Goal: Information Seeking & Learning: Learn about a topic

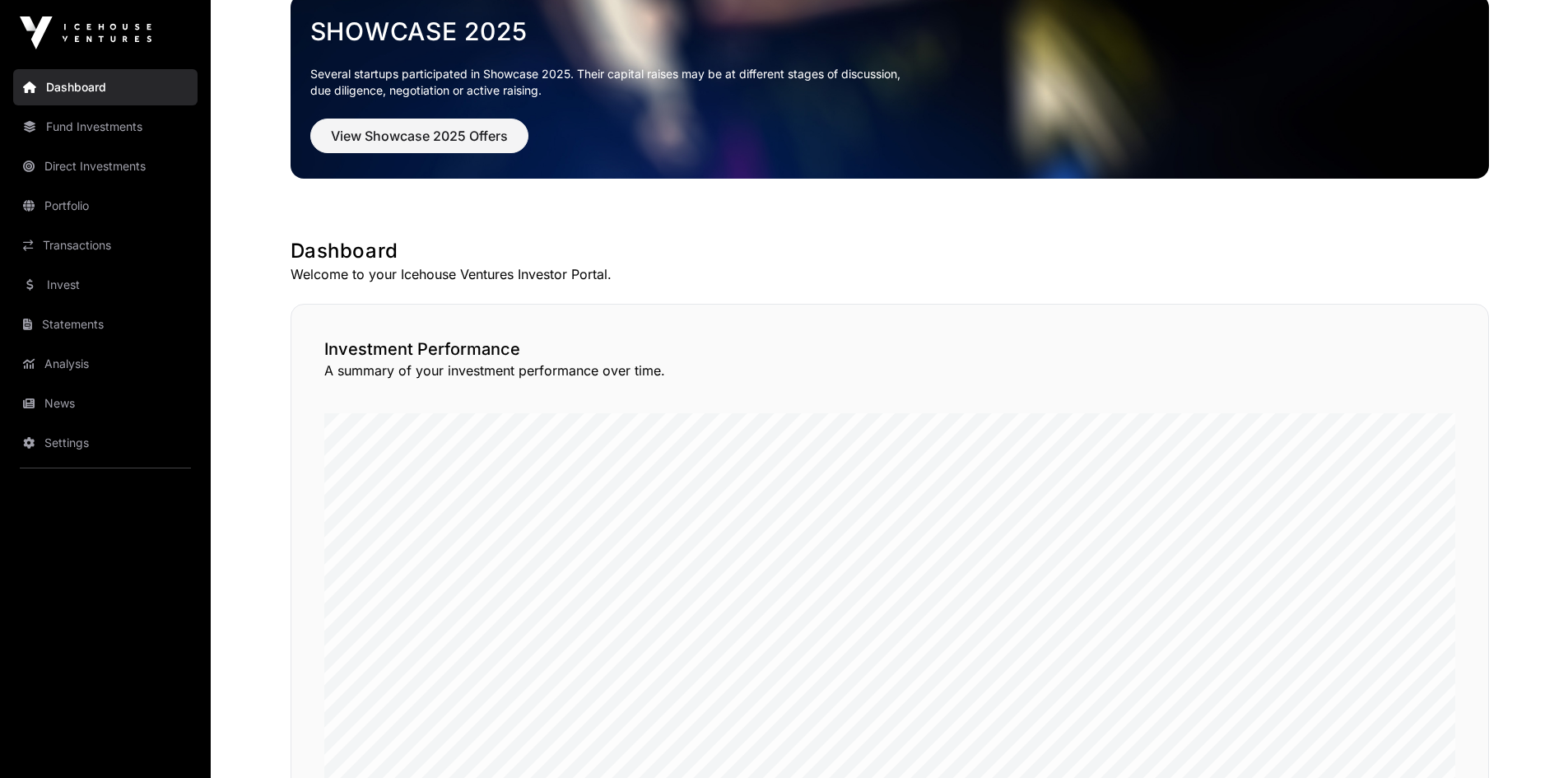
scroll to position [330, 0]
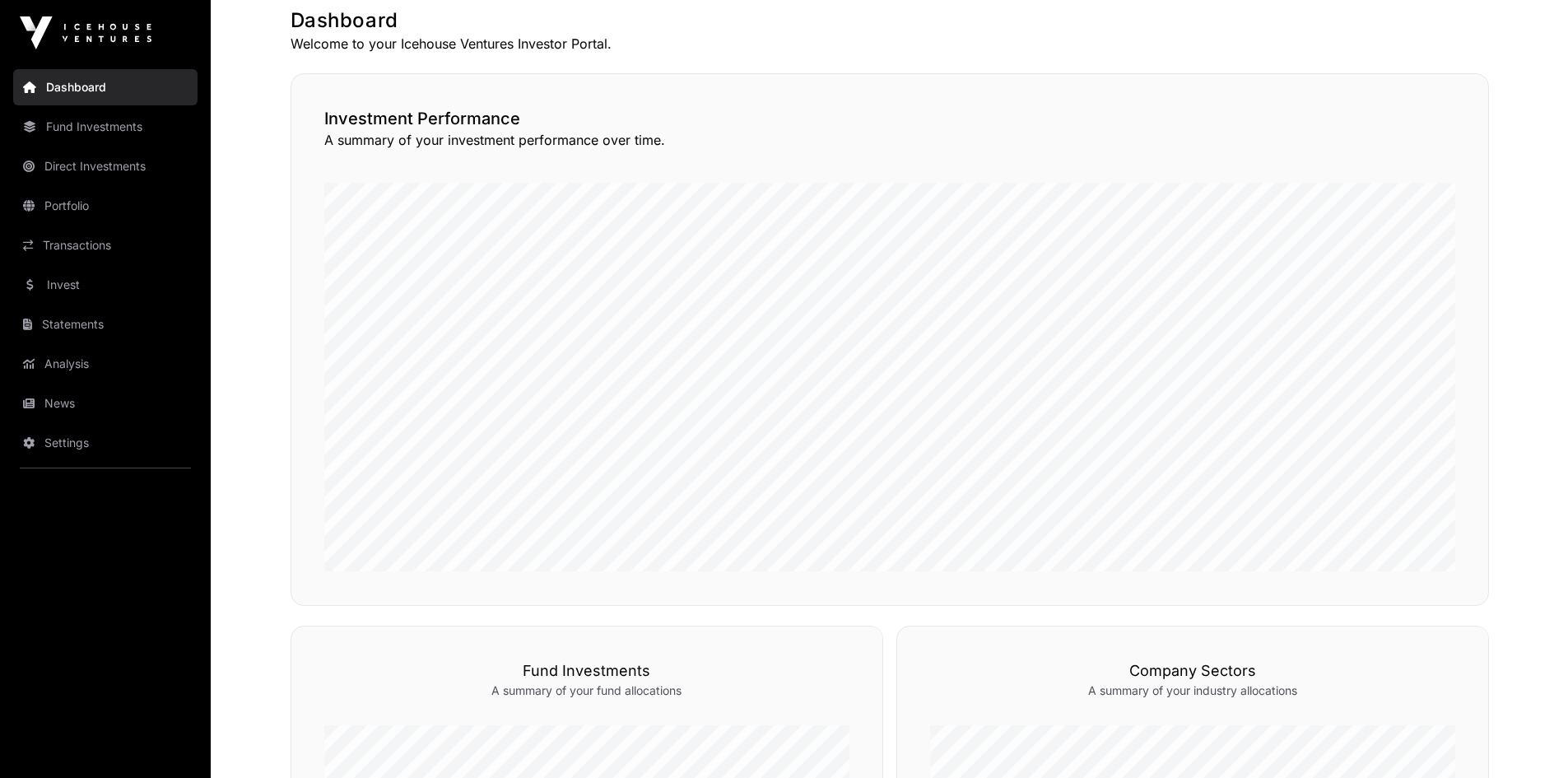
click at [56, 408] on link "News" at bounding box center [105, 404] width 184 height 36
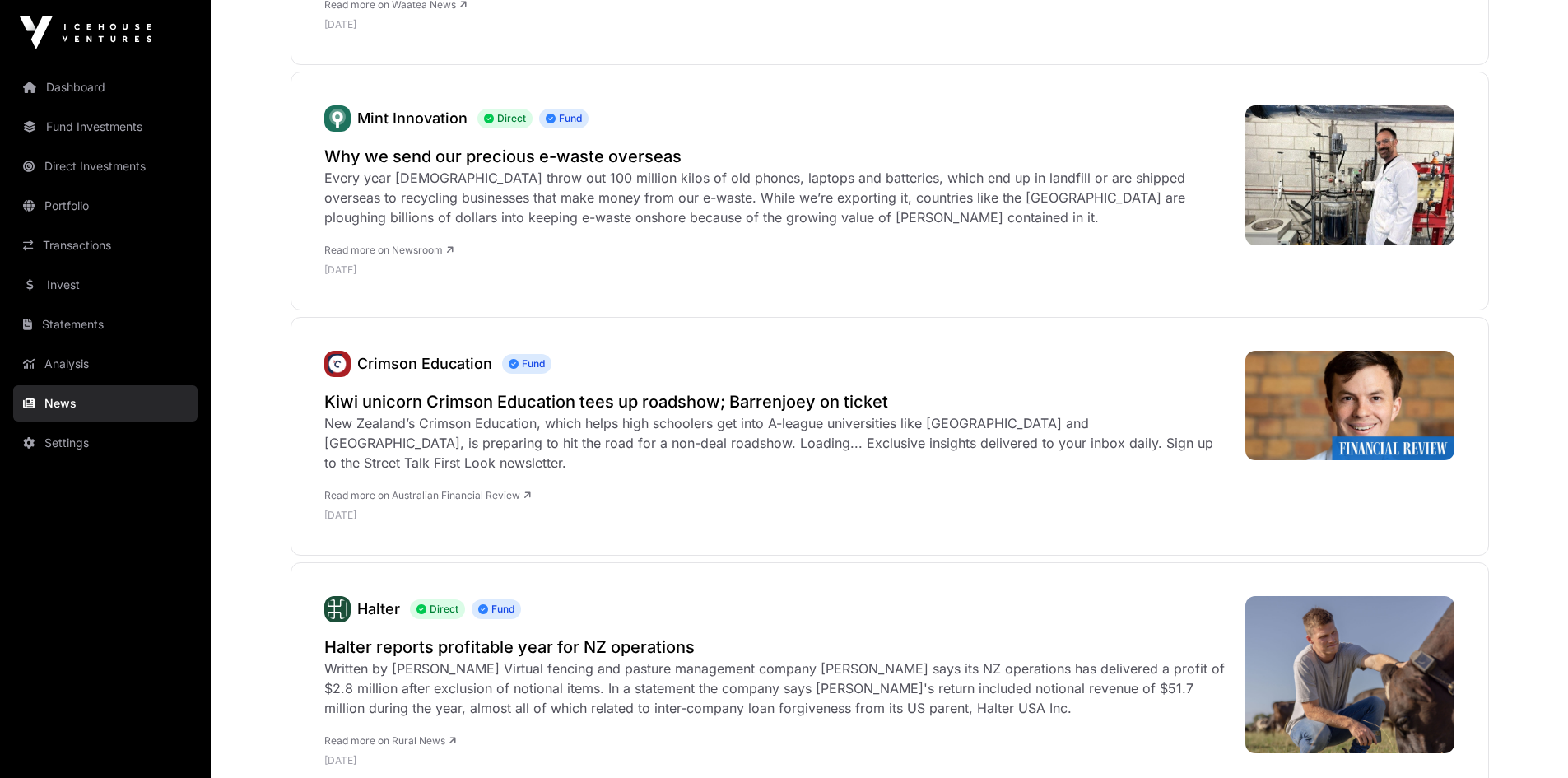
scroll to position [494, 0]
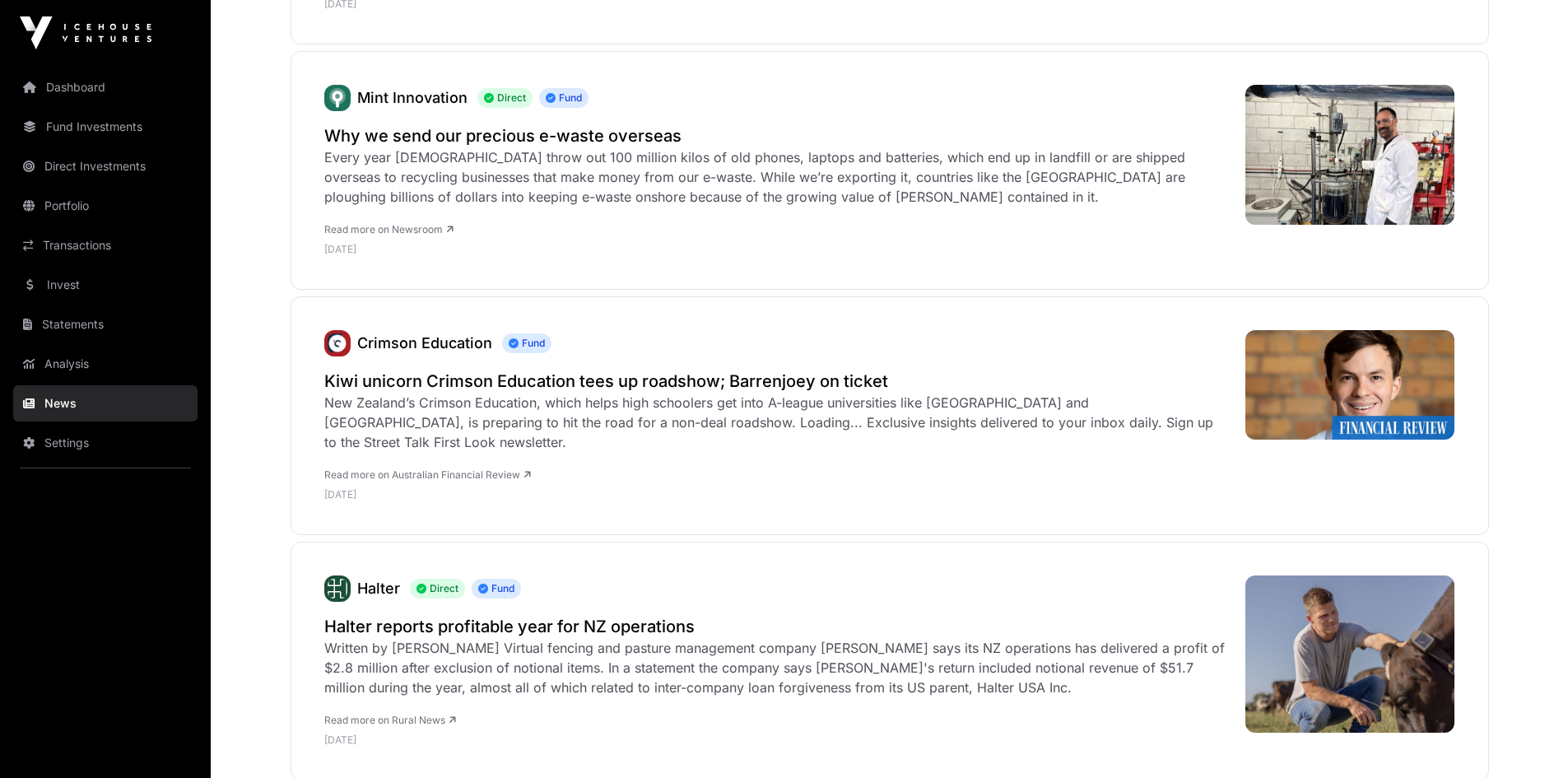
click at [470, 468] on link "Read more on Australian Financial Review" at bounding box center [427, 474] width 207 height 12
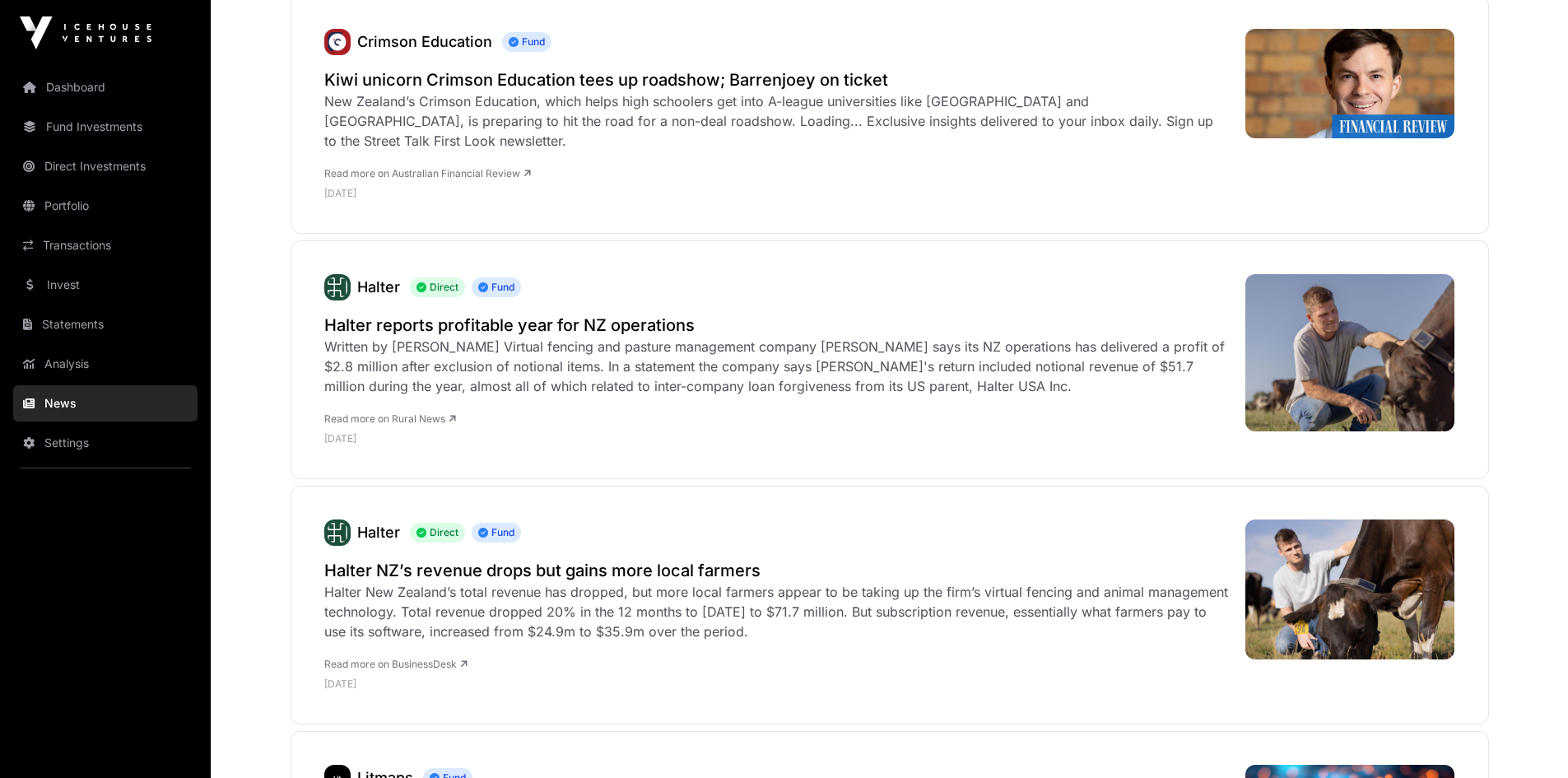
scroll to position [824, 0]
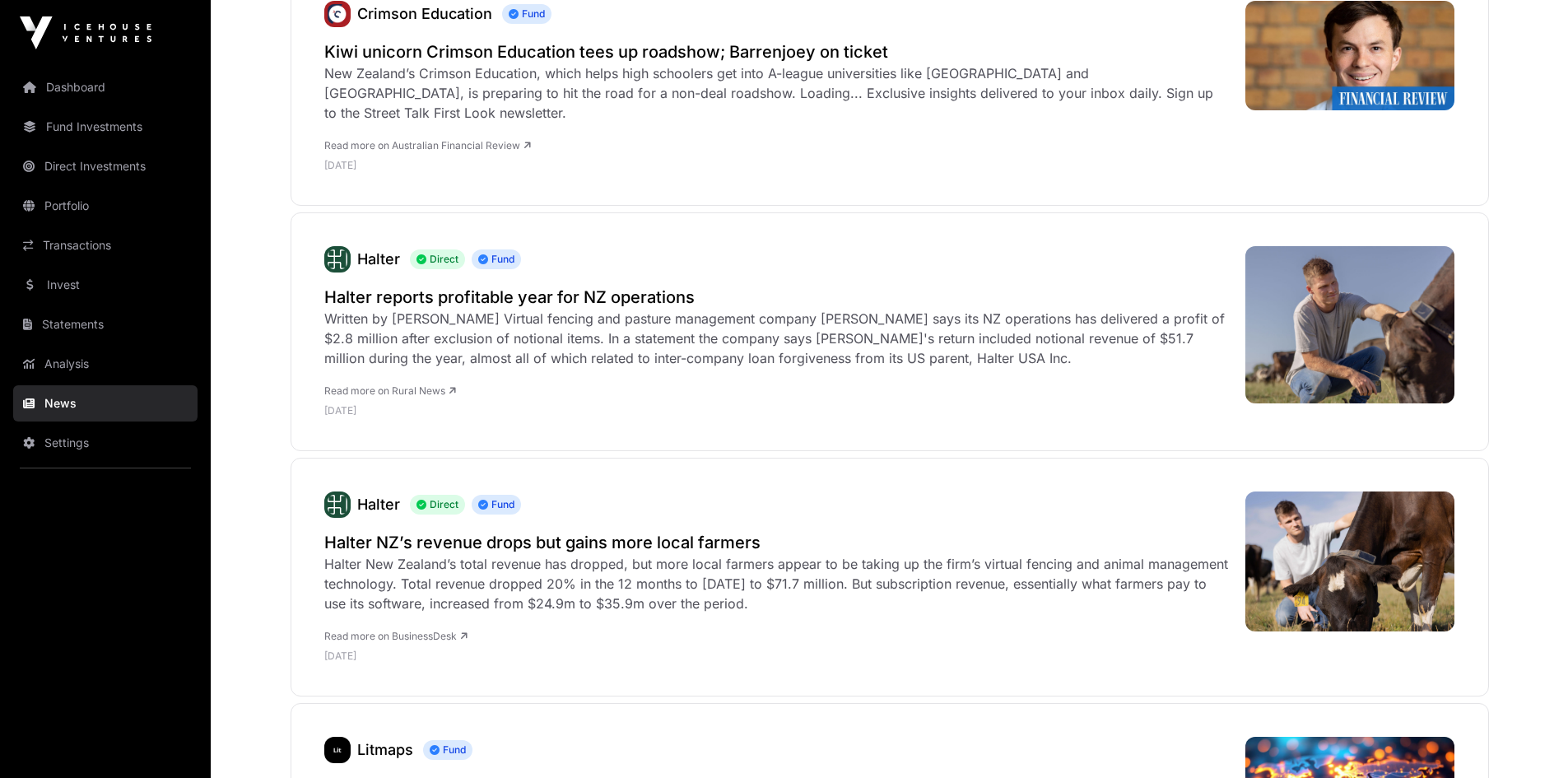
click at [436, 286] on h2 "Halter reports profitable year for NZ operations" at bounding box center [776, 297] width 904 height 23
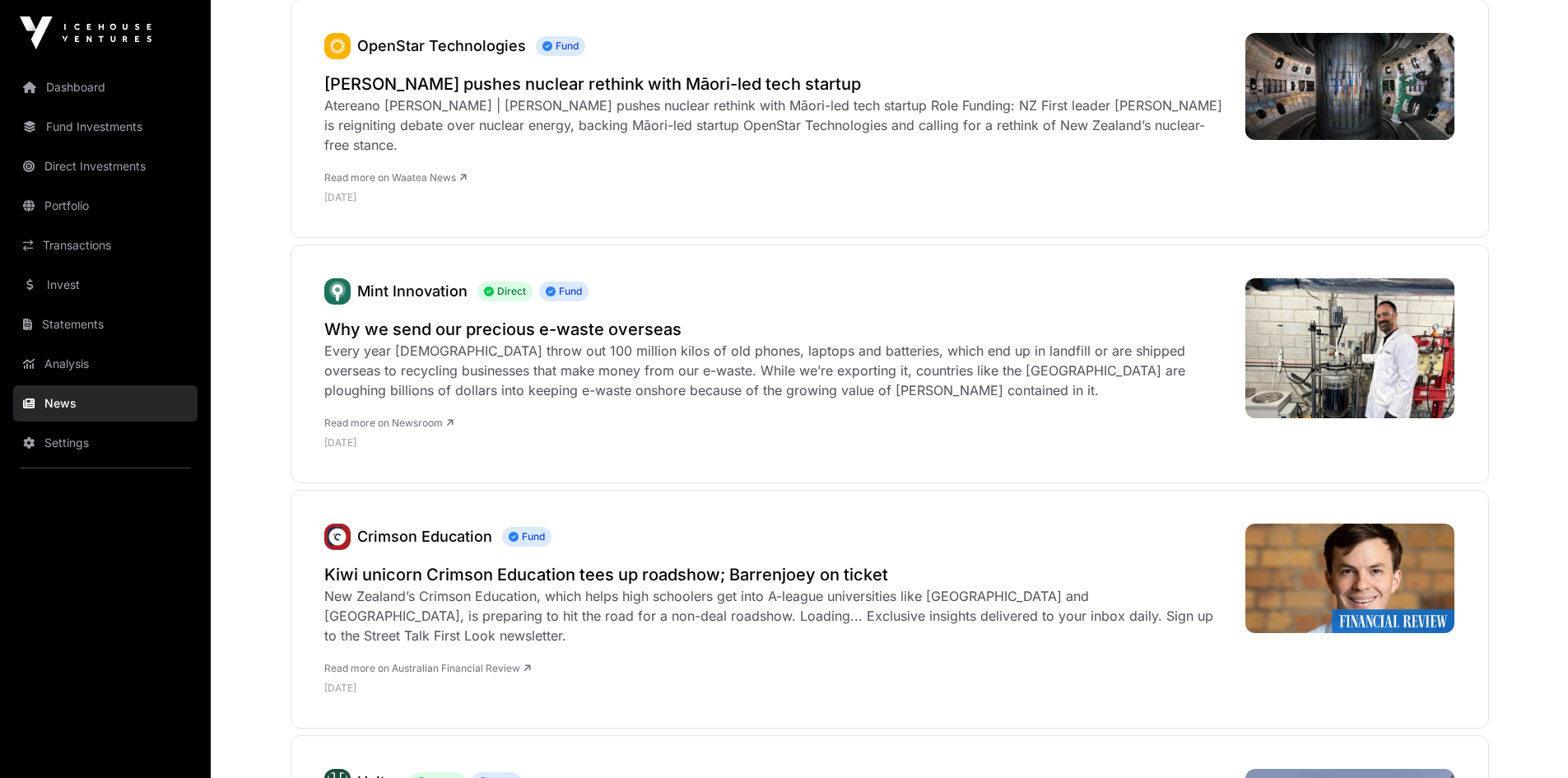
scroll to position [0, 0]
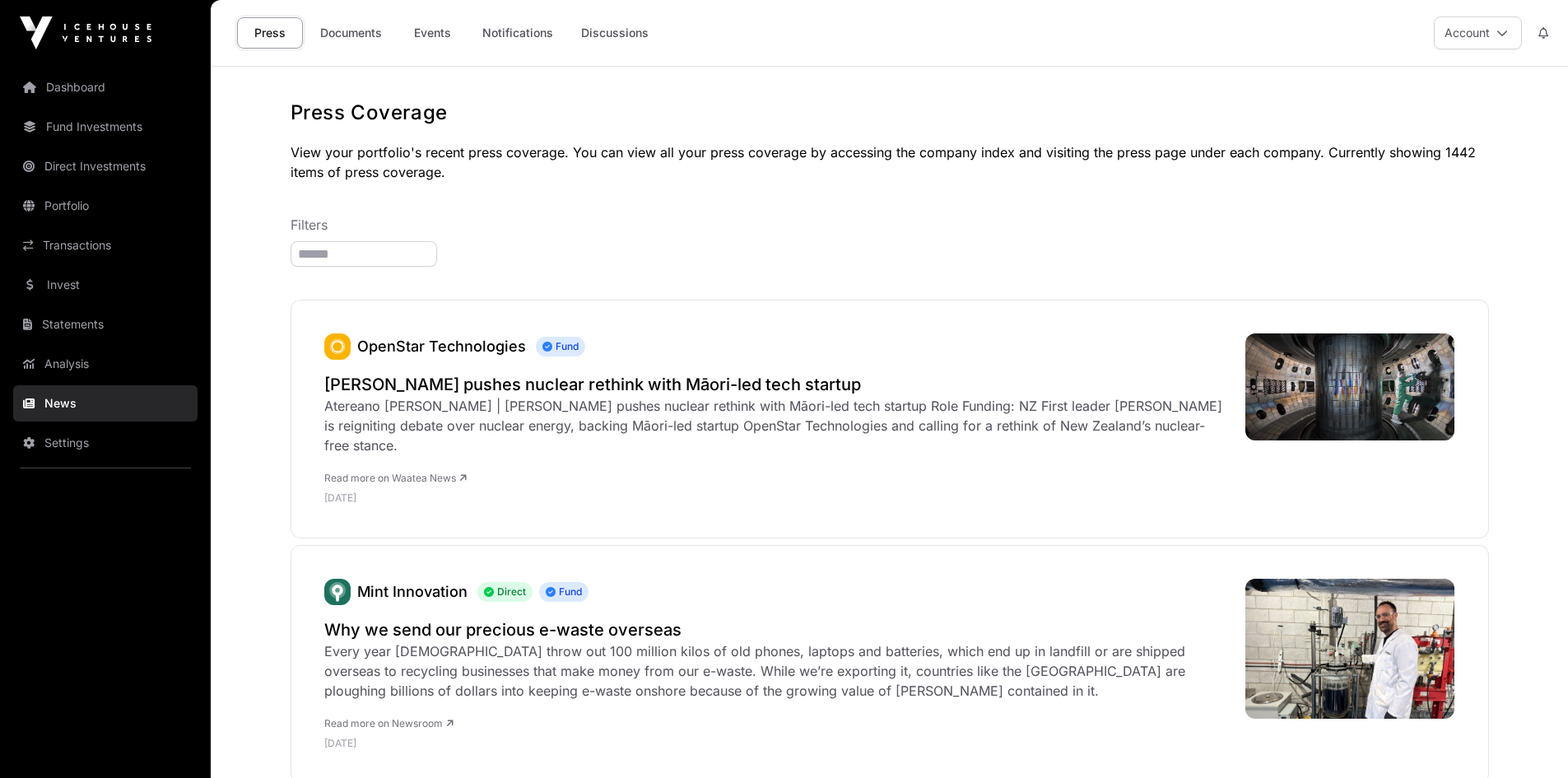
click at [365, 31] on link "Documents" at bounding box center [351, 32] width 84 height 31
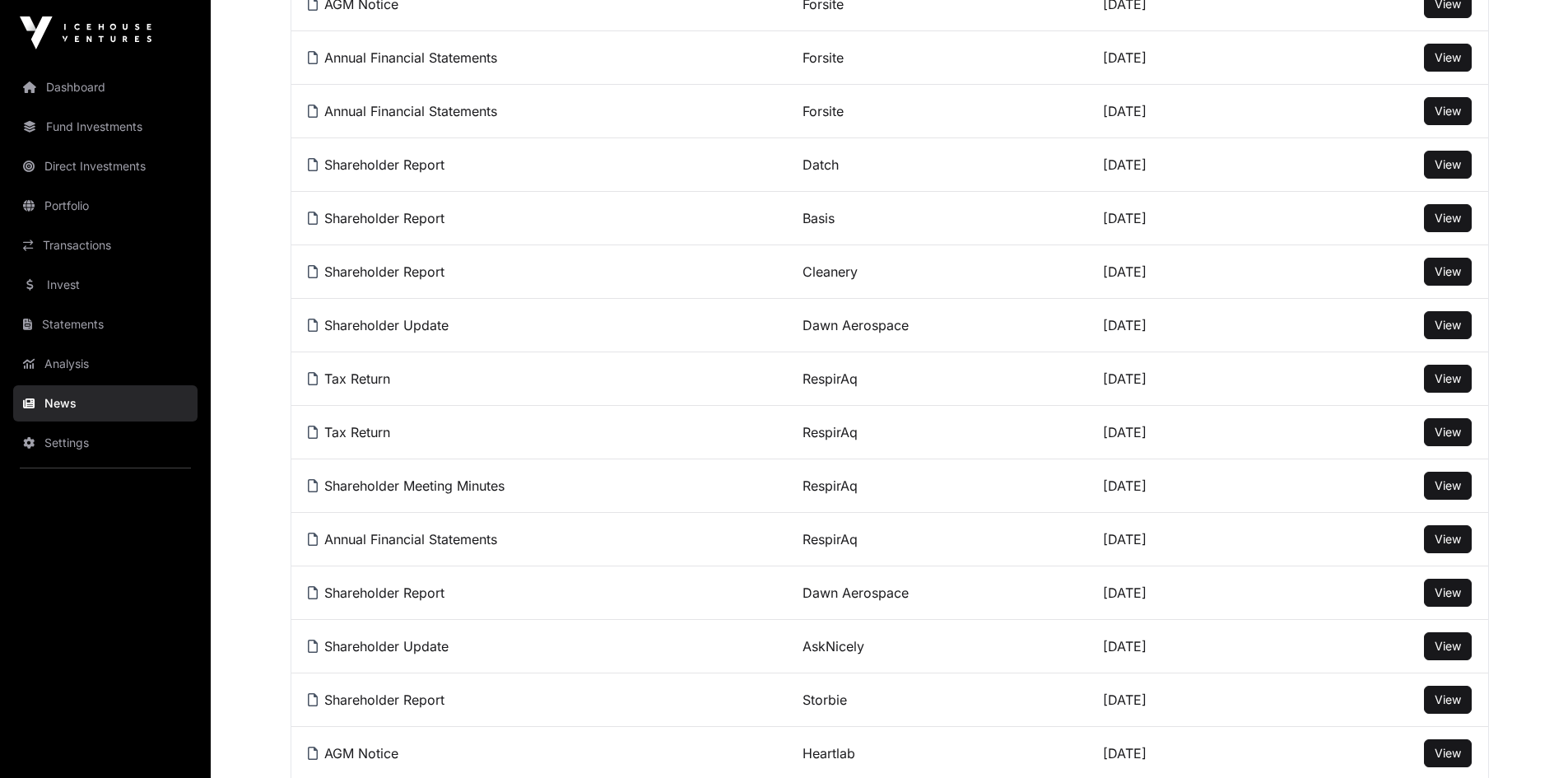
scroll to position [577, 0]
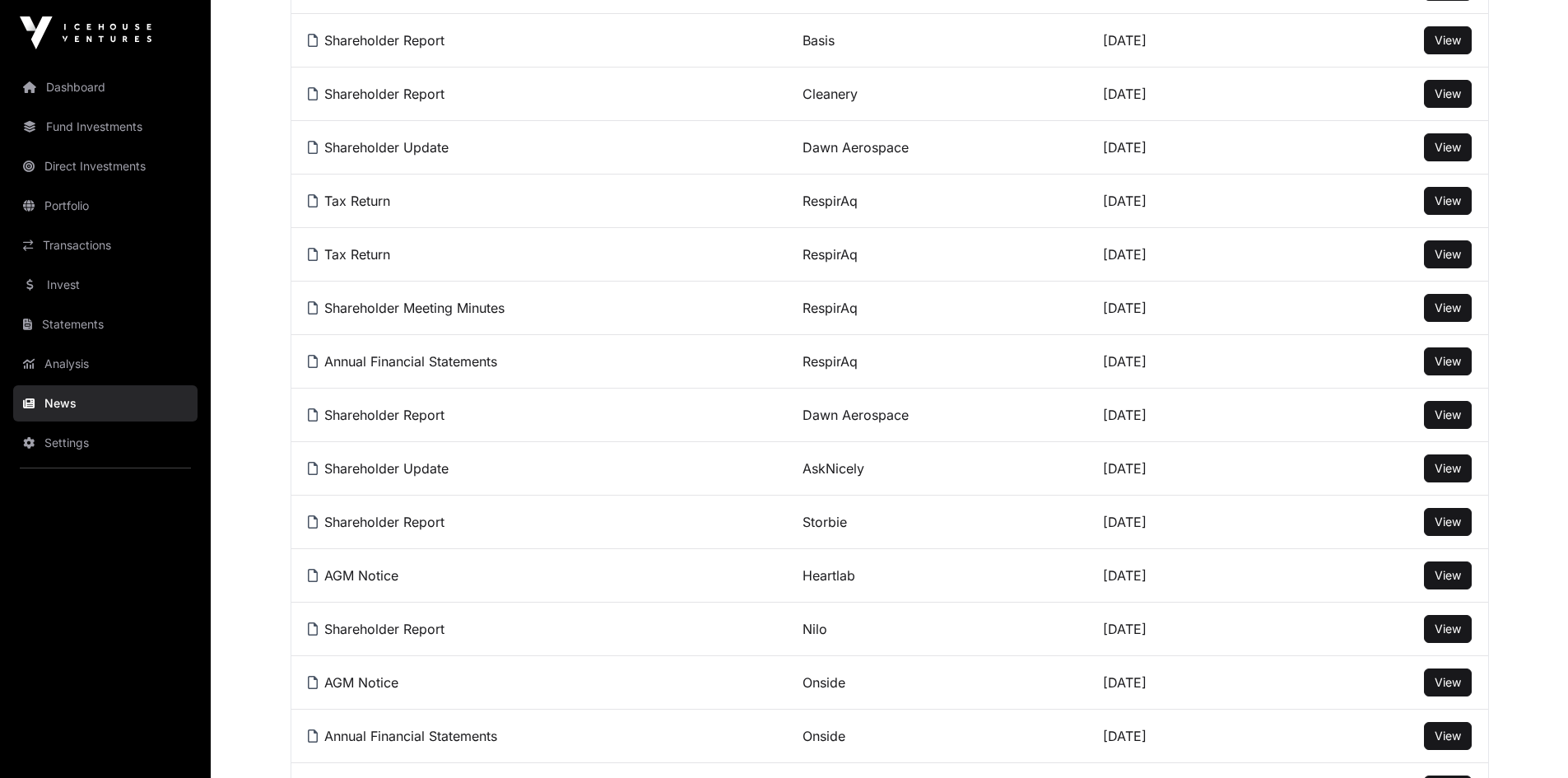
click at [1446, 475] on span "View" at bounding box center [1448, 467] width 27 height 14
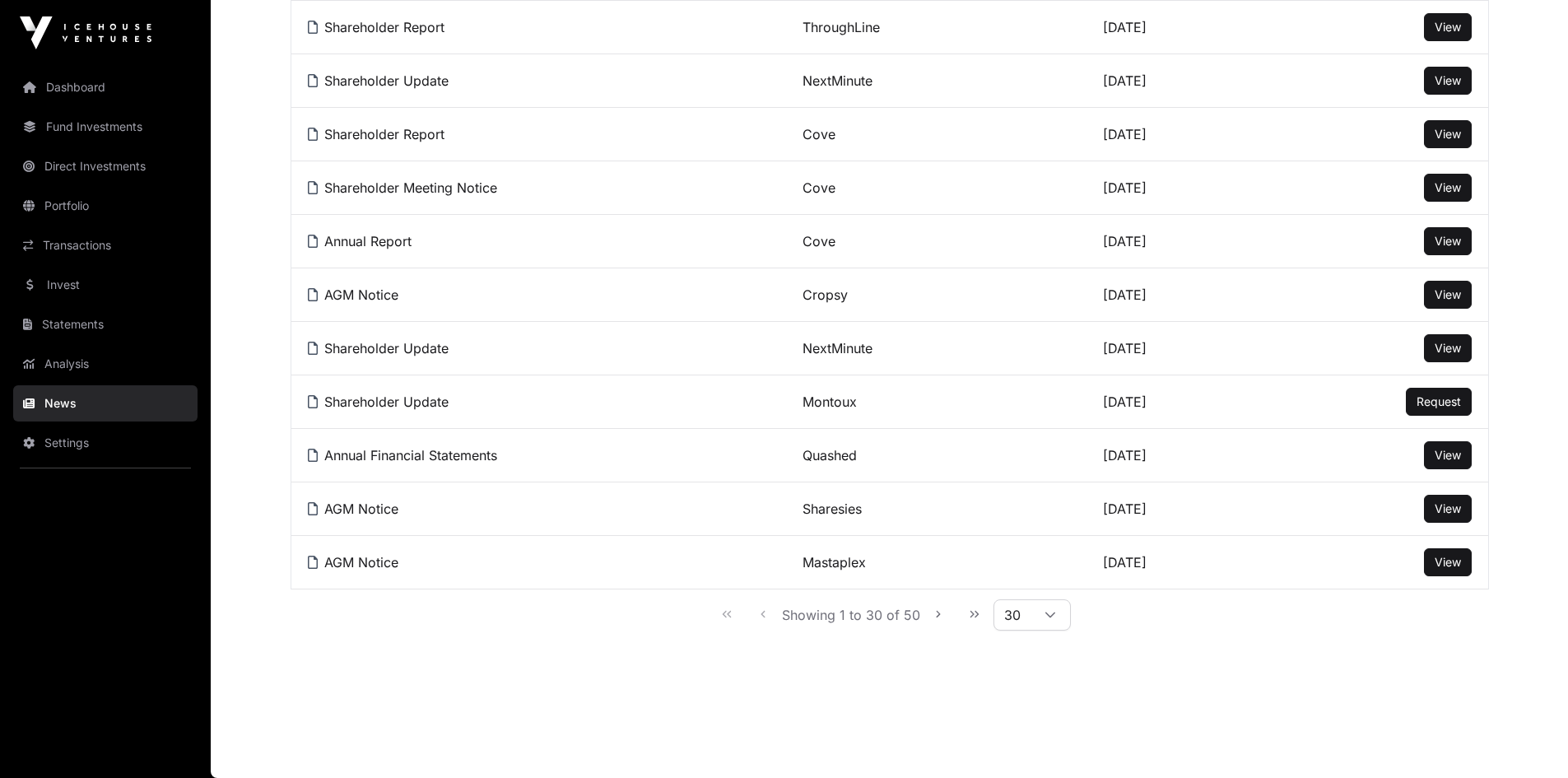
scroll to position [1350, 0]
click at [935, 612] on icon "Next Page" at bounding box center [937, 614] width 4 height 7
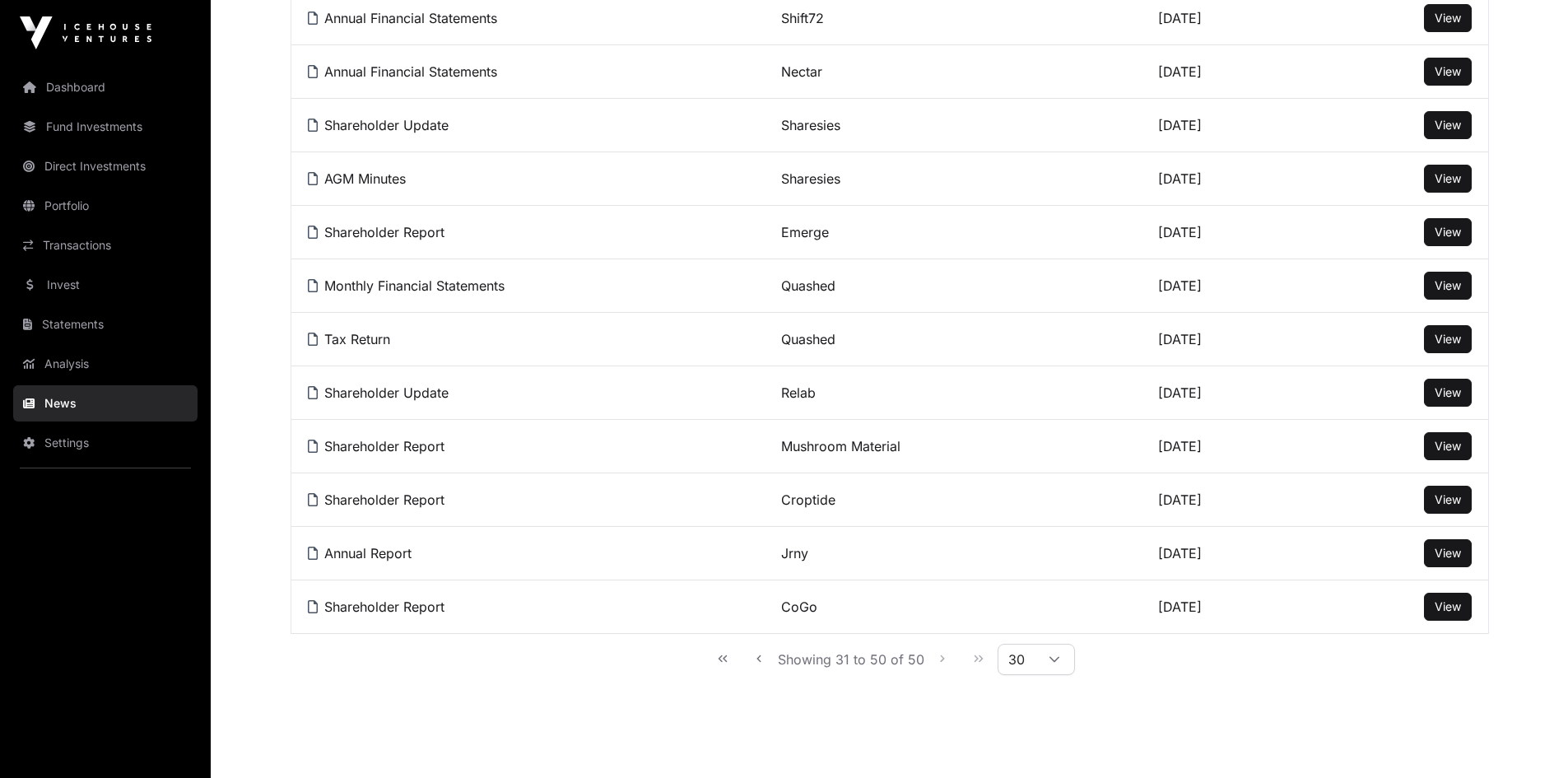
scroll to position [732, 0]
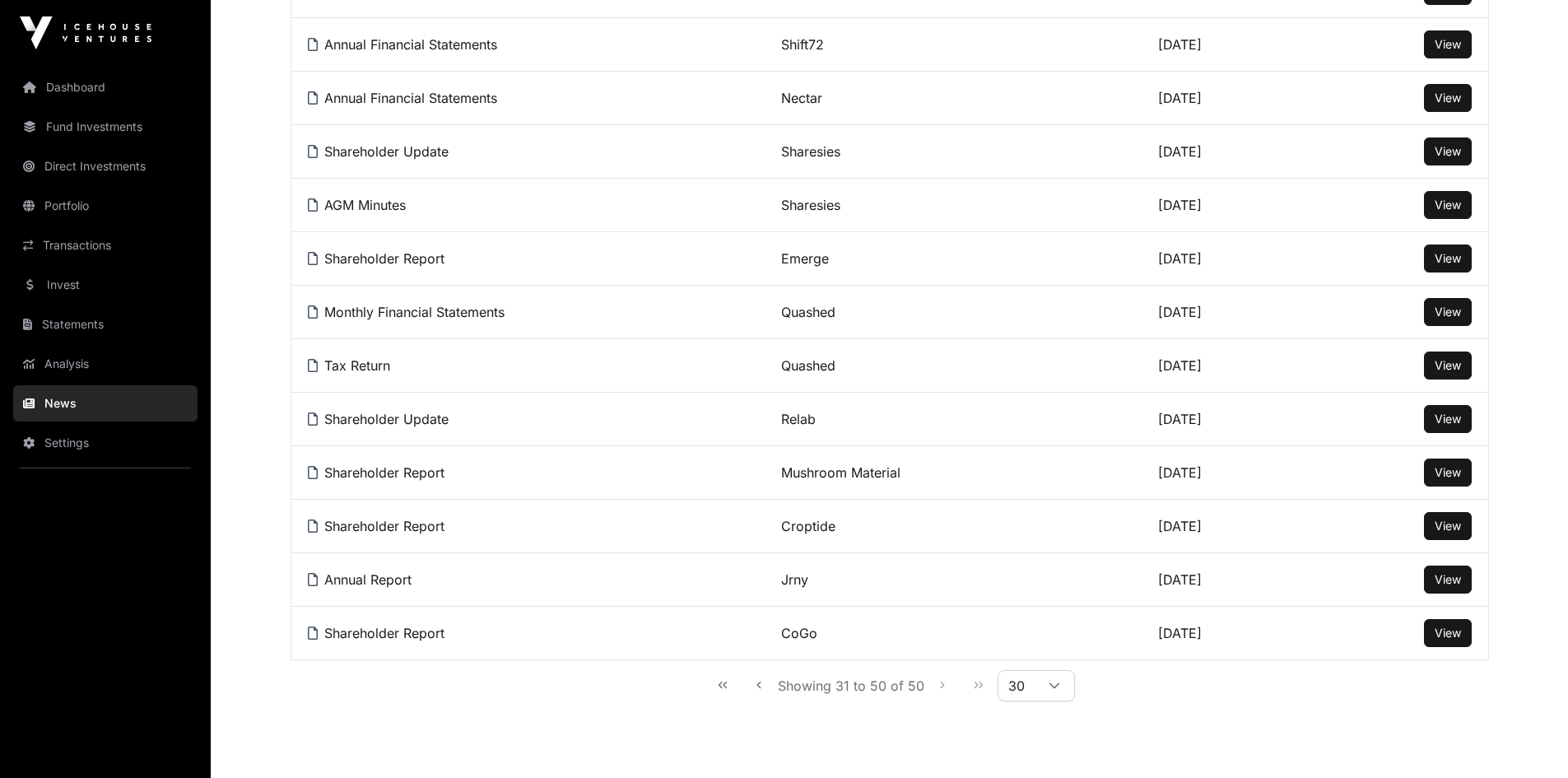
click at [1448, 586] on span "View" at bounding box center [1448, 579] width 27 height 14
click at [1457, 533] on span "View" at bounding box center [1448, 525] width 27 height 14
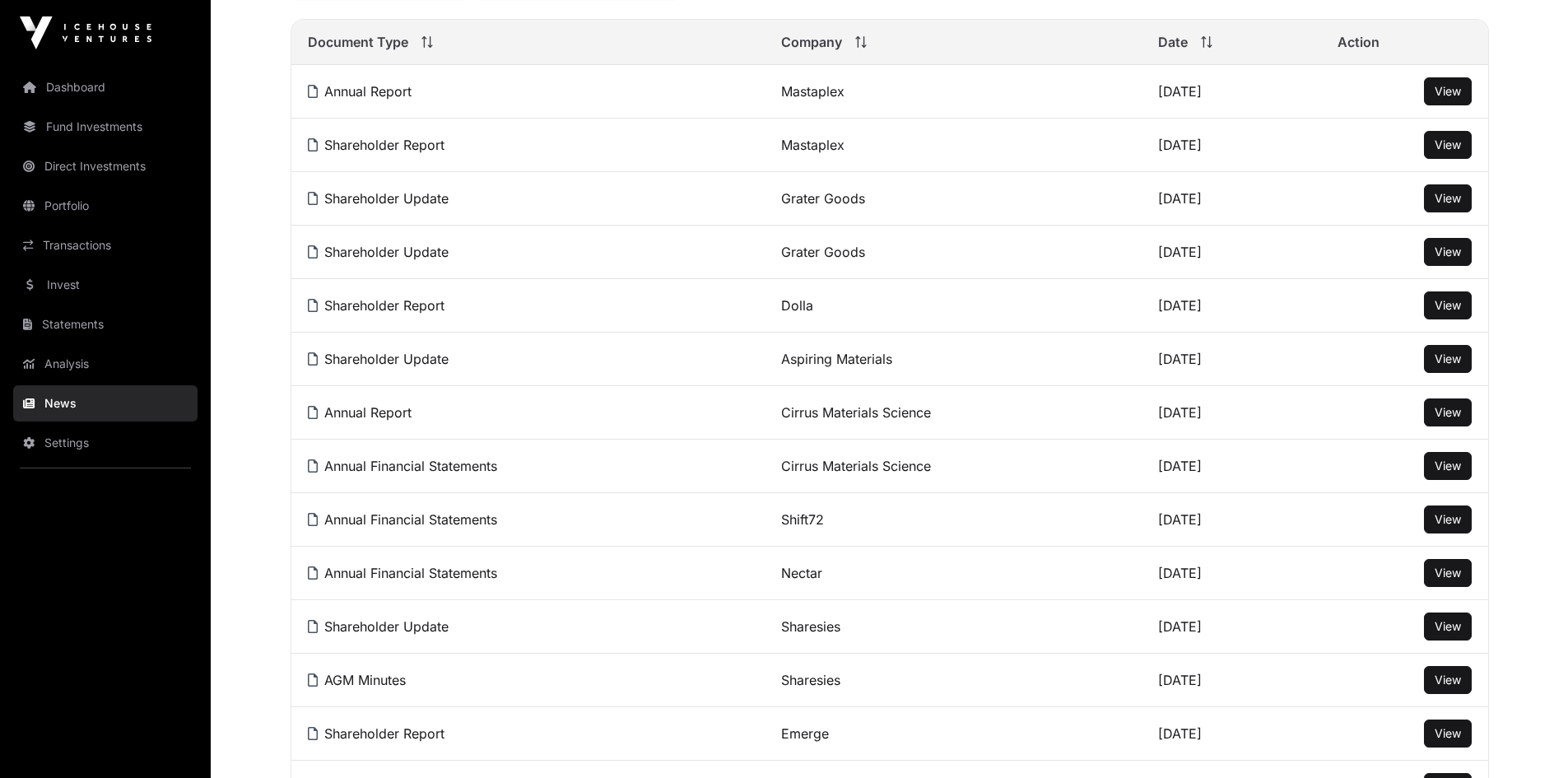
scroll to position [238, 0]
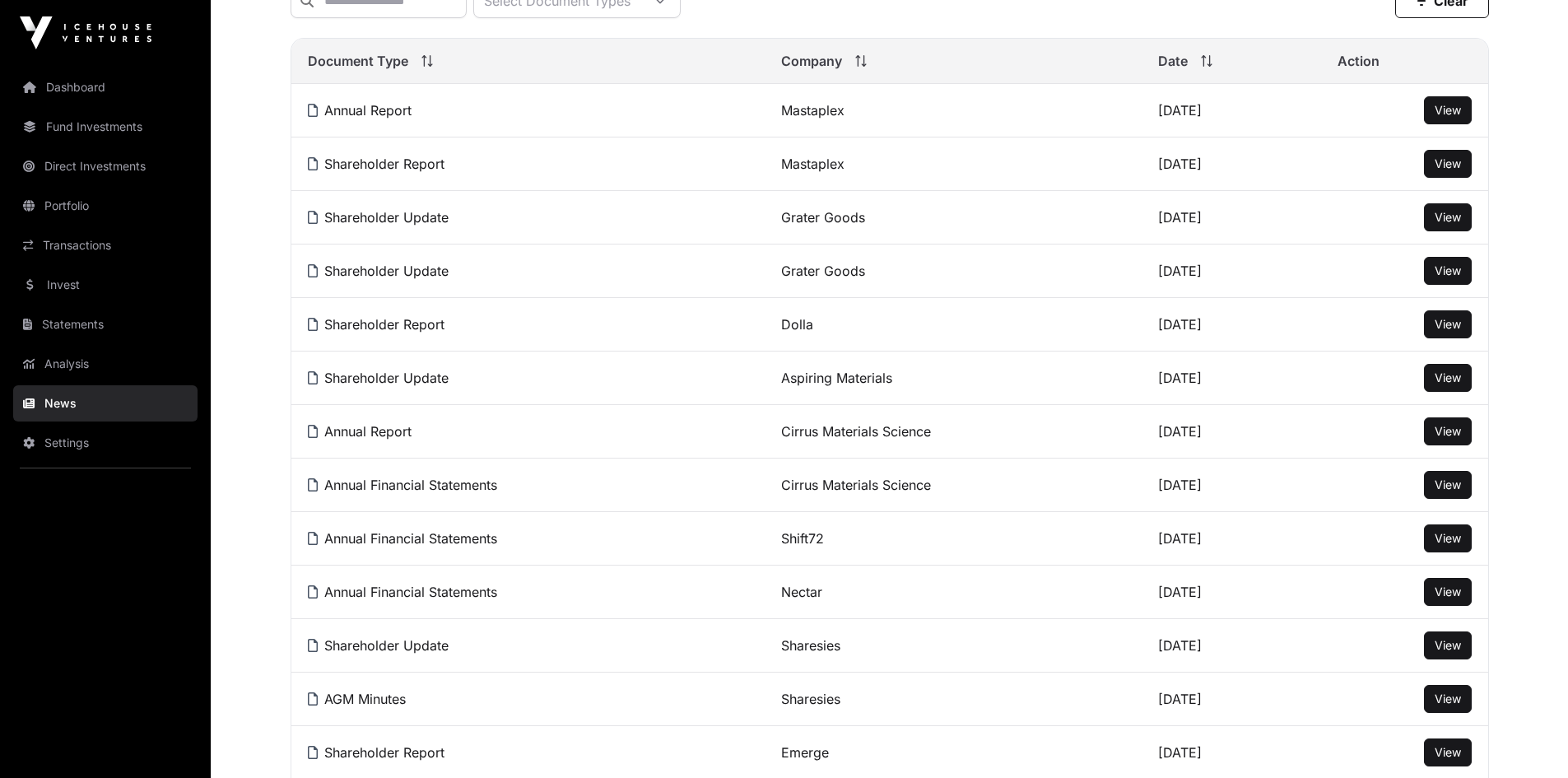
click at [1447, 385] on span "View" at bounding box center [1448, 377] width 27 height 14
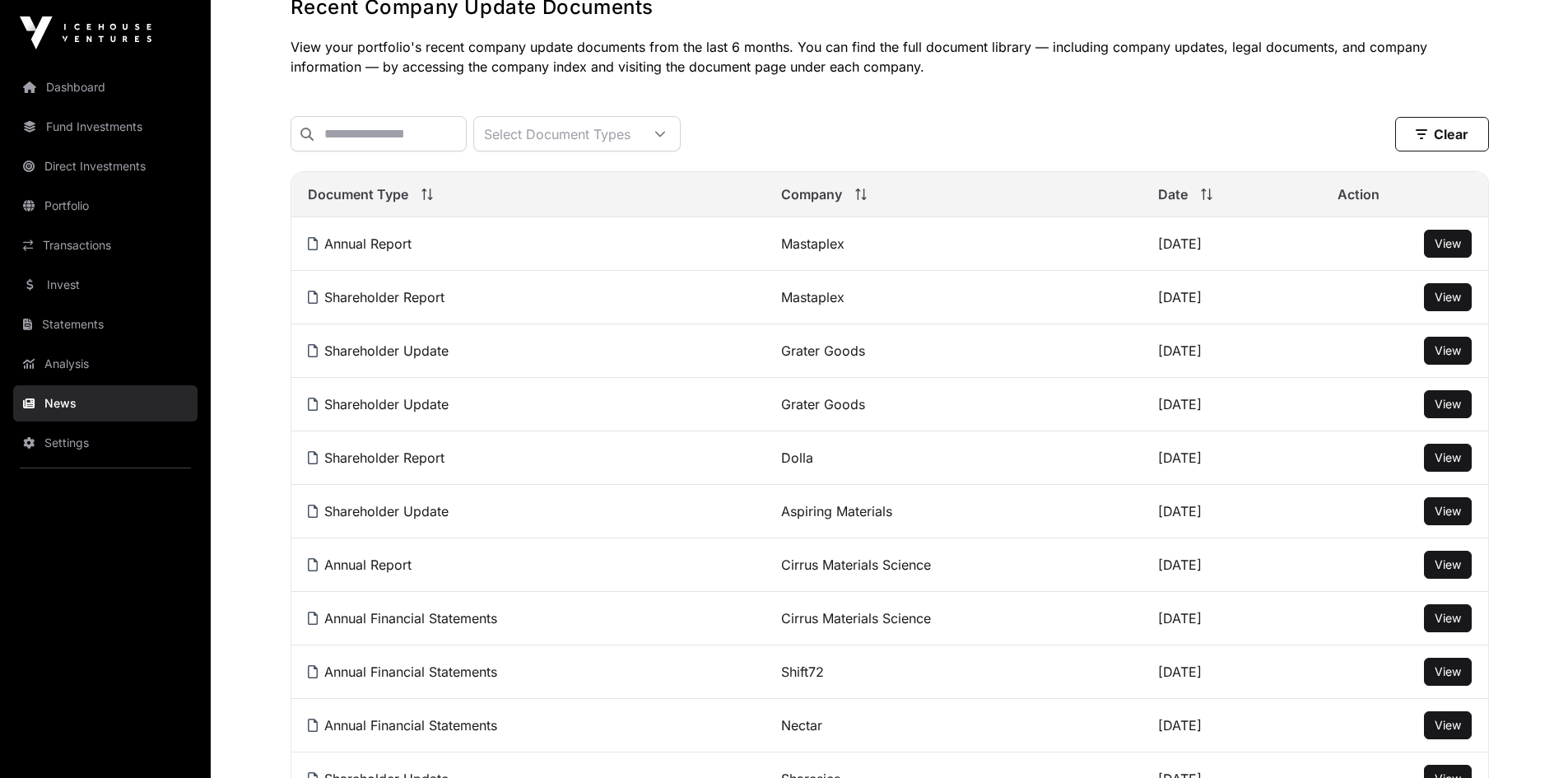
scroll to position [0, 0]
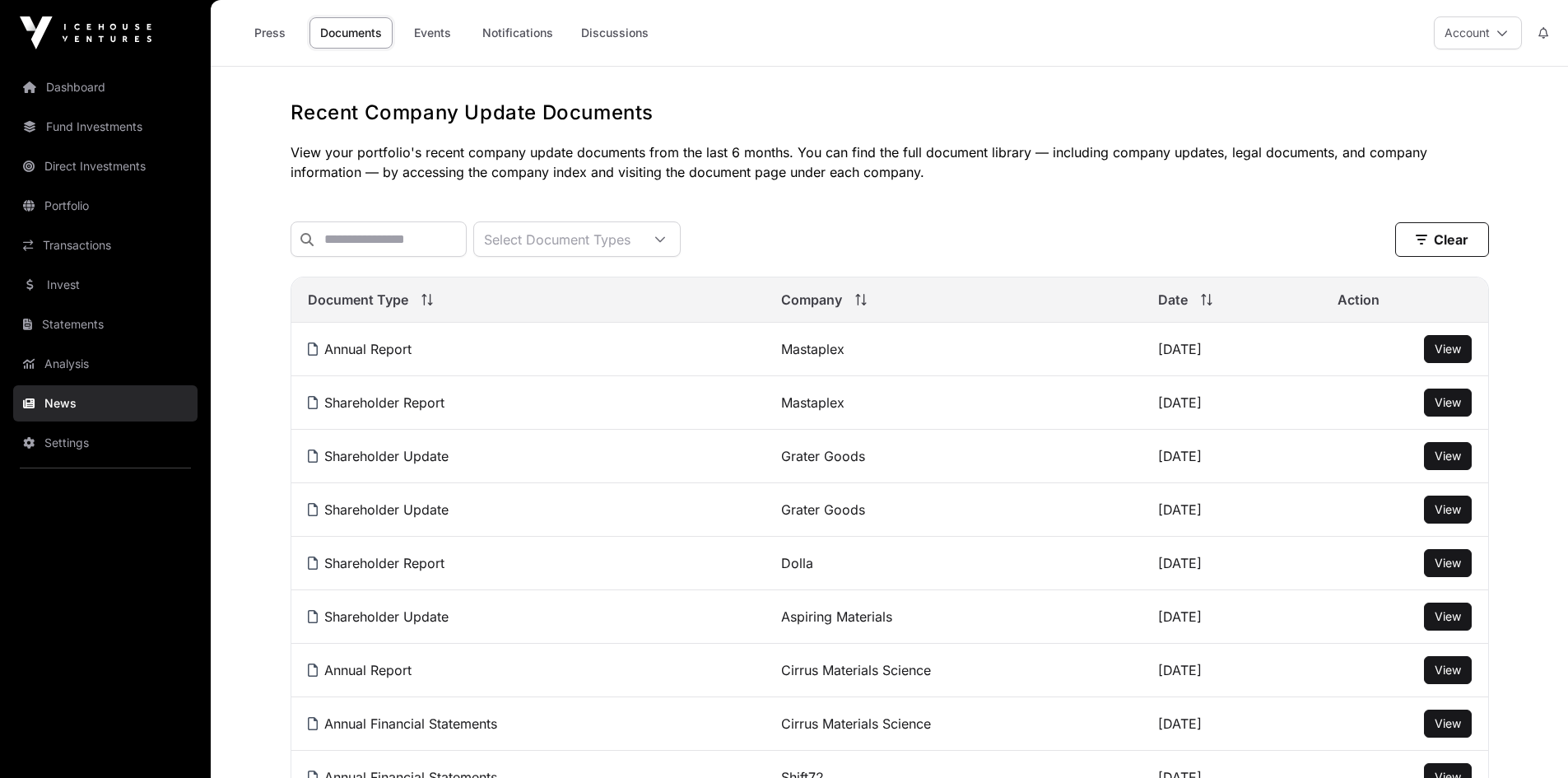
click at [458, 34] on link "Events" at bounding box center [431, 32] width 66 height 31
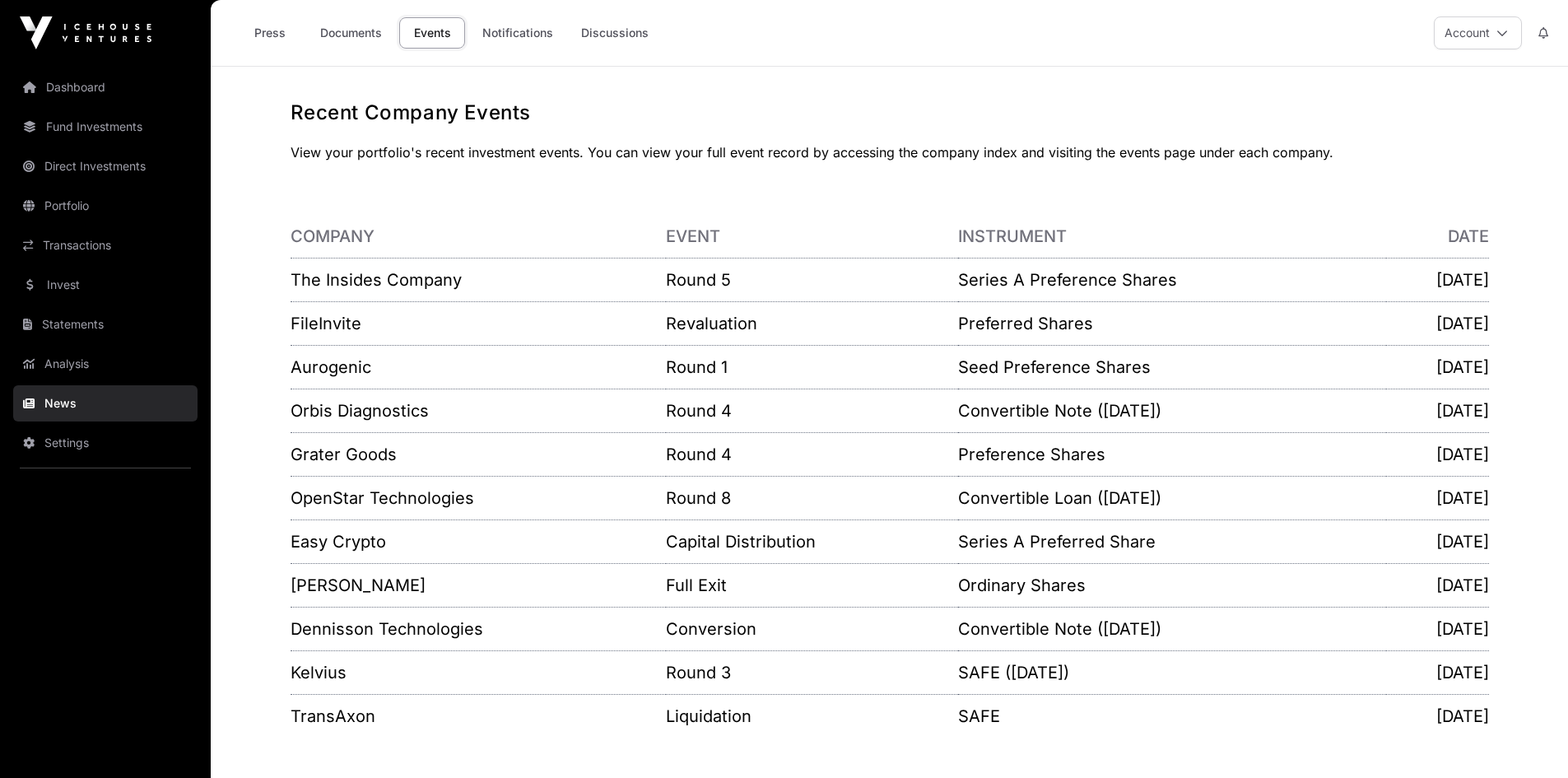
click at [52, 289] on link "Invest" at bounding box center [105, 285] width 184 height 36
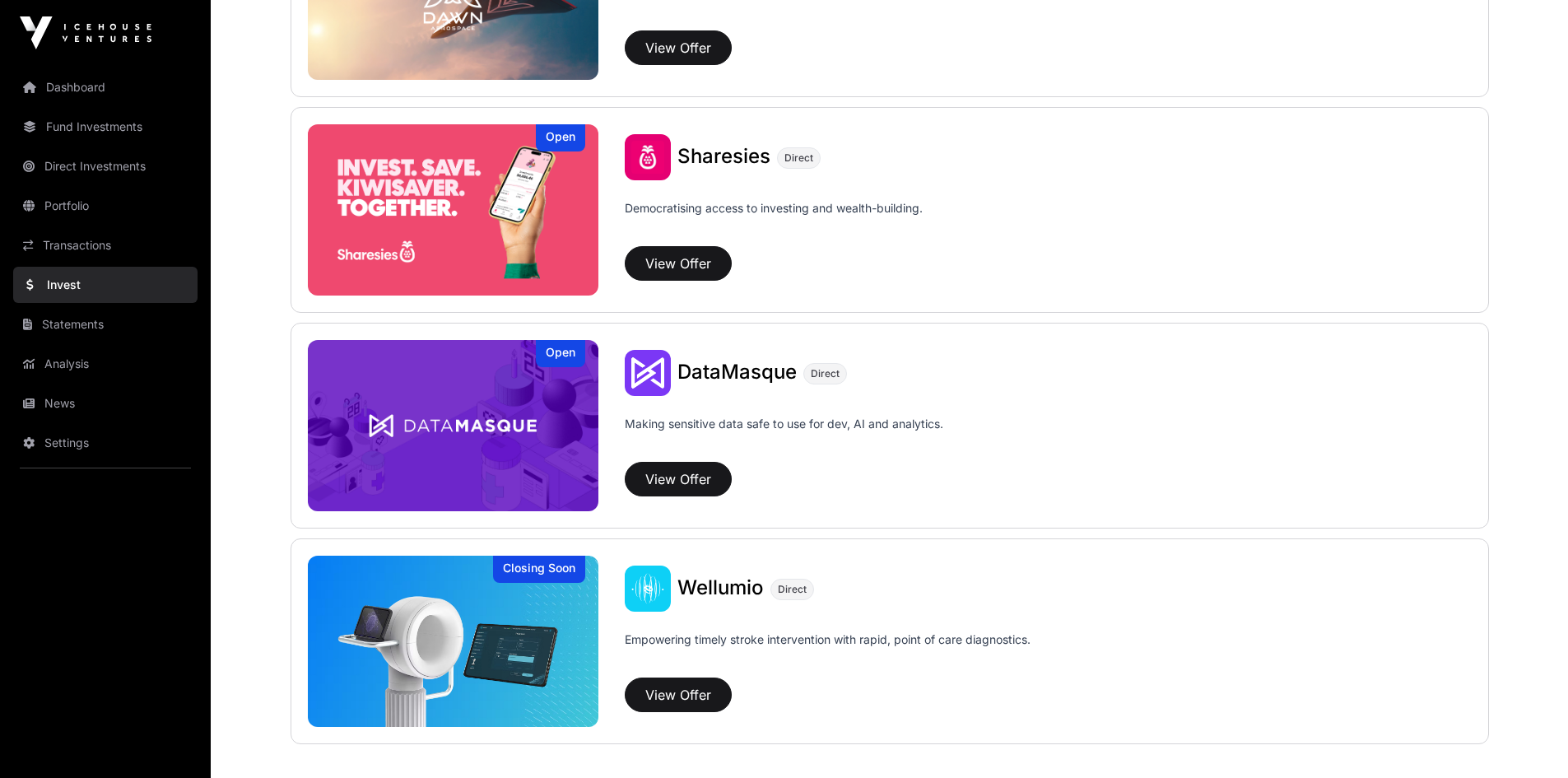
scroll to position [2059, 0]
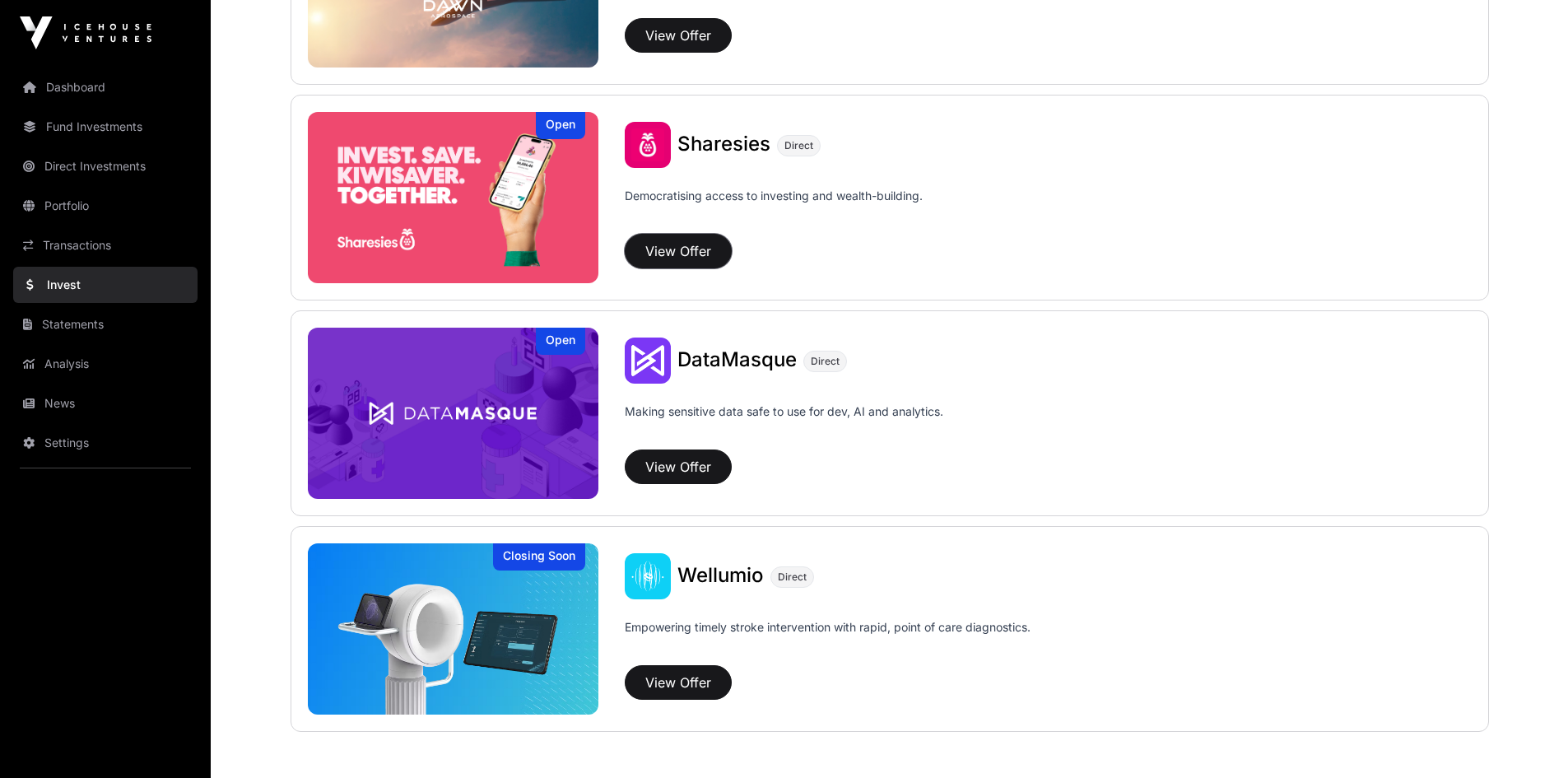
click at [673, 243] on button "View Offer" at bounding box center [678, 251] width 107 height 34
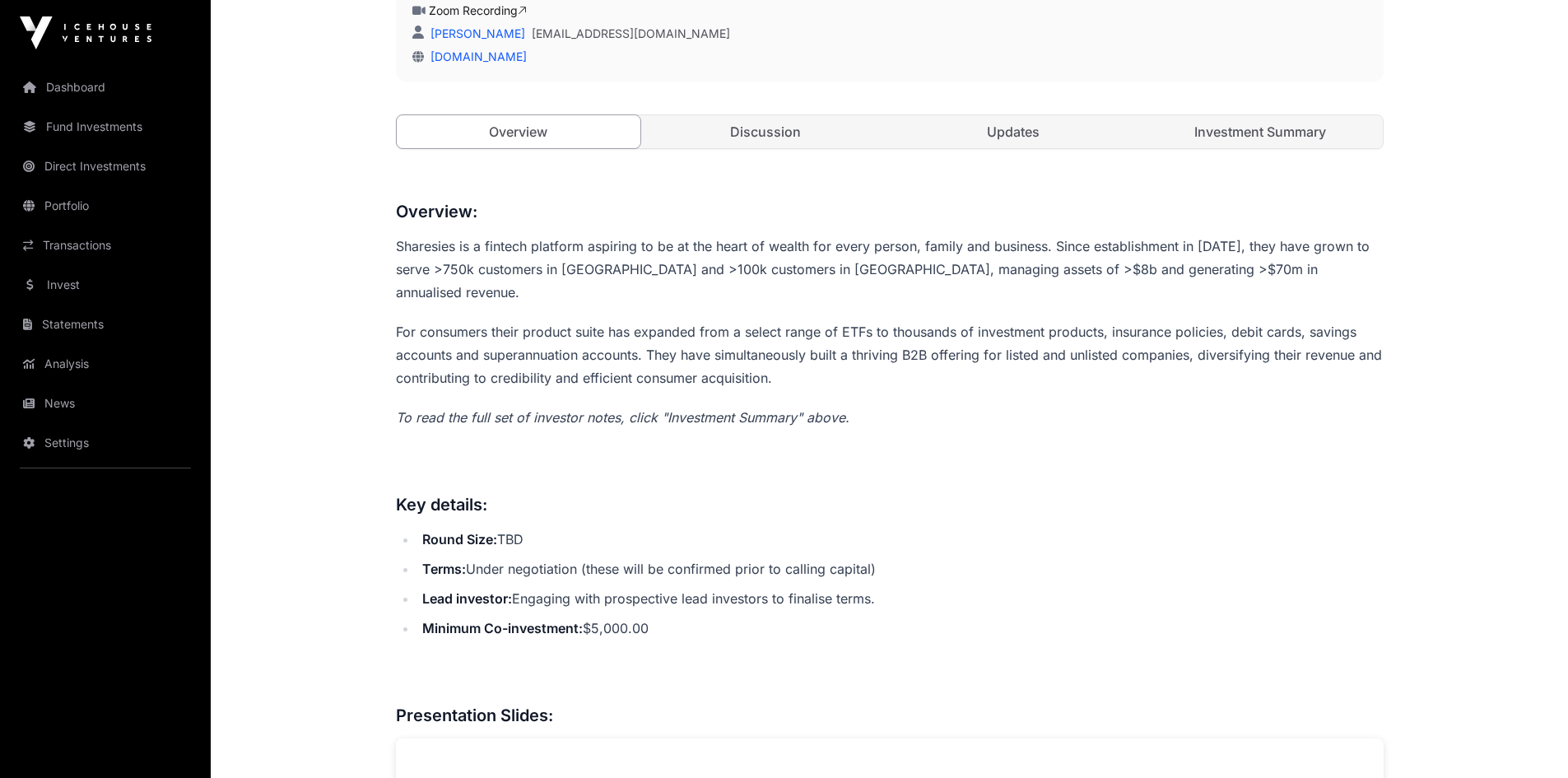
scroll to position [494, 0]
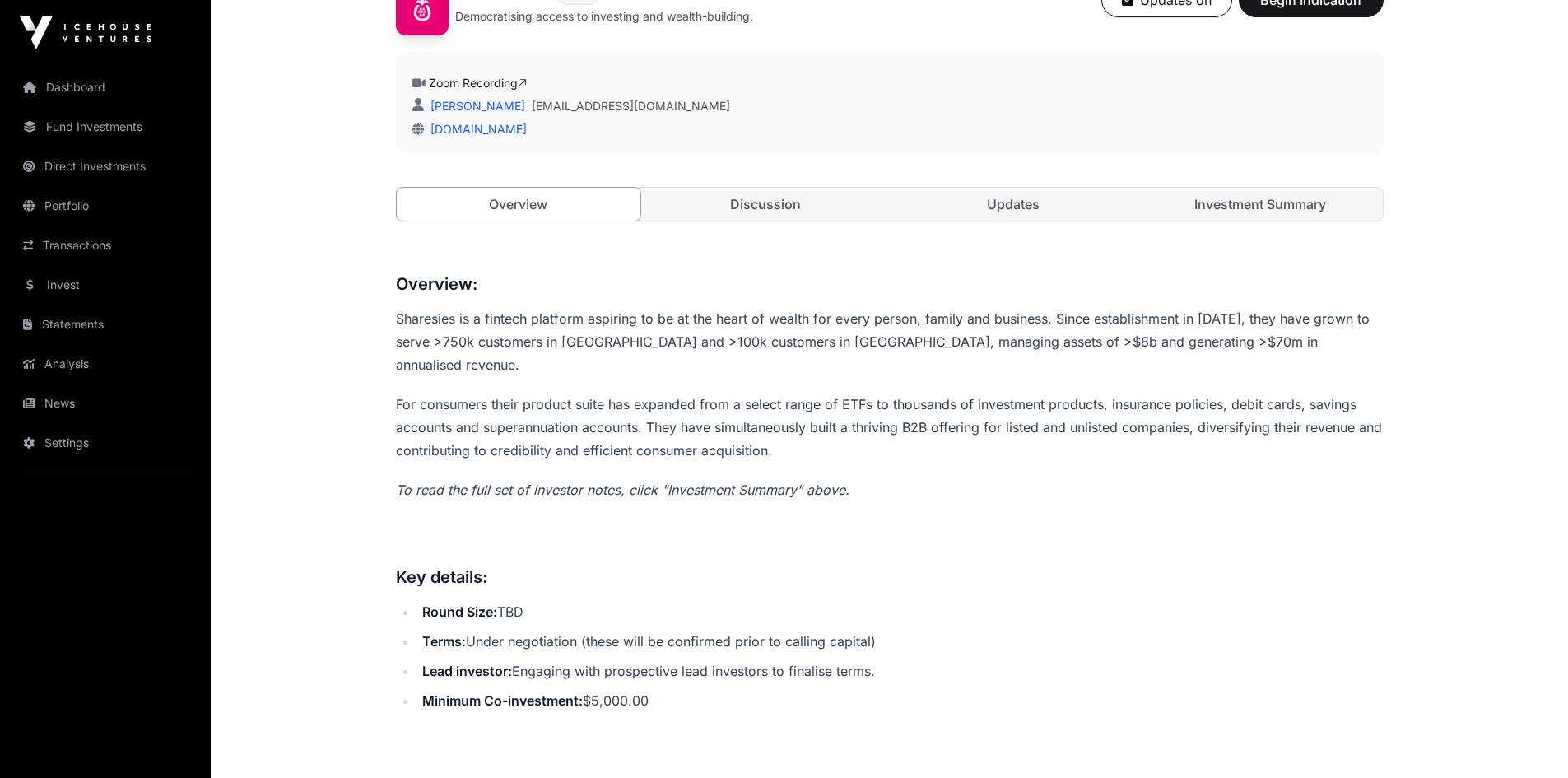
click at [789, 203] on link "Discussion" at bounding box center [765, 204] width 244 height 33
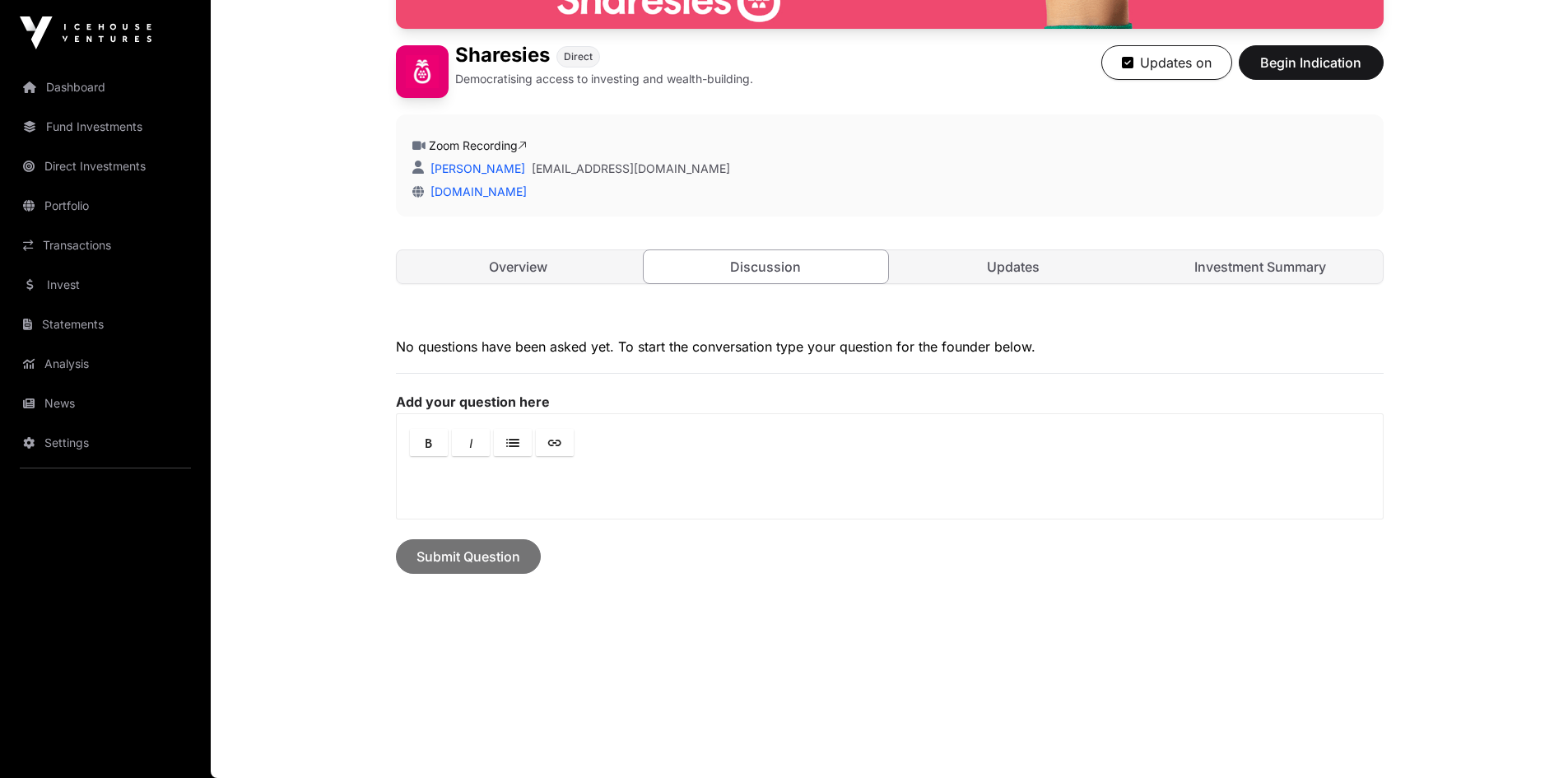
scroll to position [431, 0]
click at [1051, 262] on link "Updates" at bounding box center [1013, 266] width 244 height 33
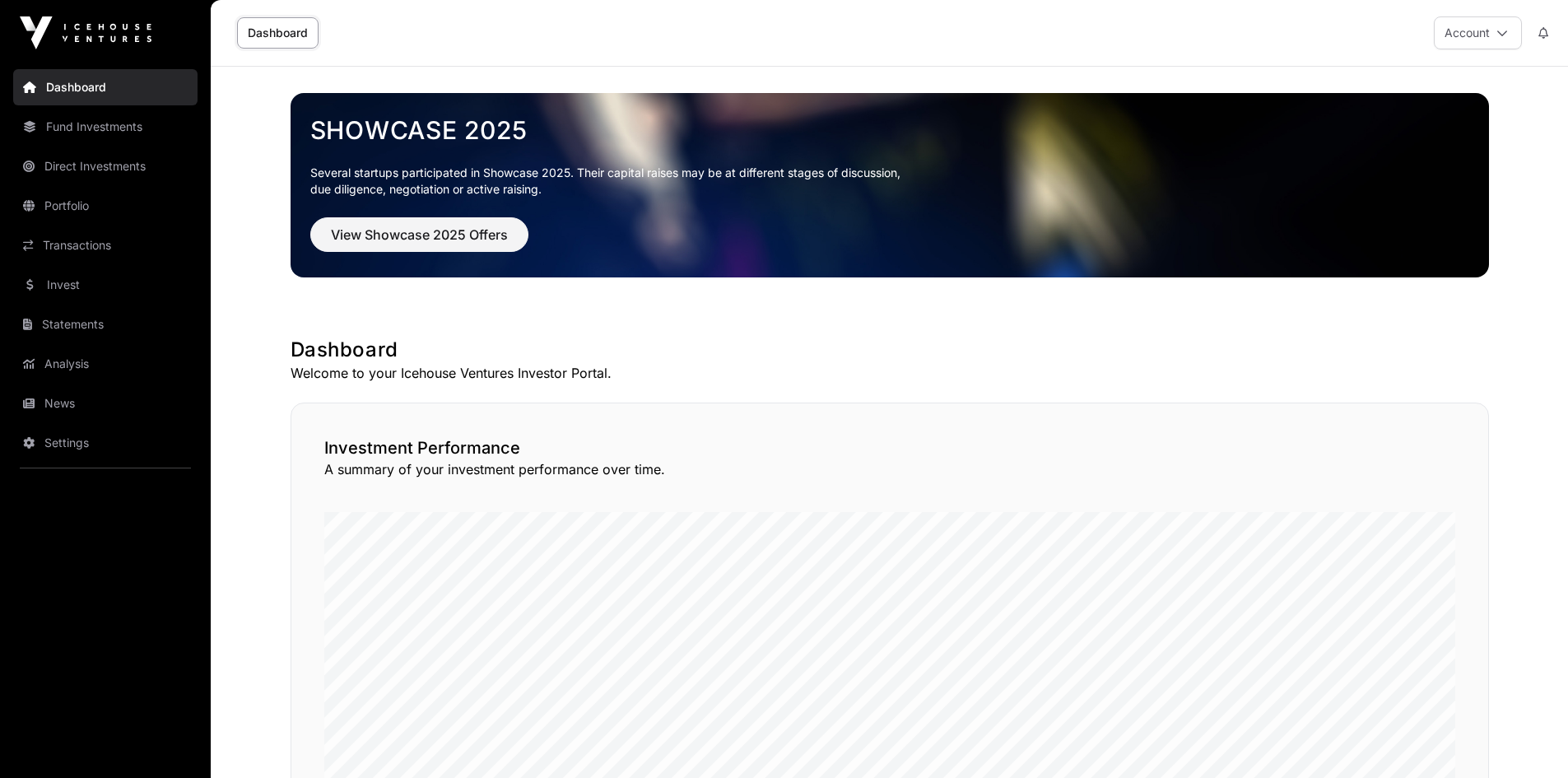
click at [65, 126] on link "Fund Investments" at bounding box center [105, 126] width 184 height 36
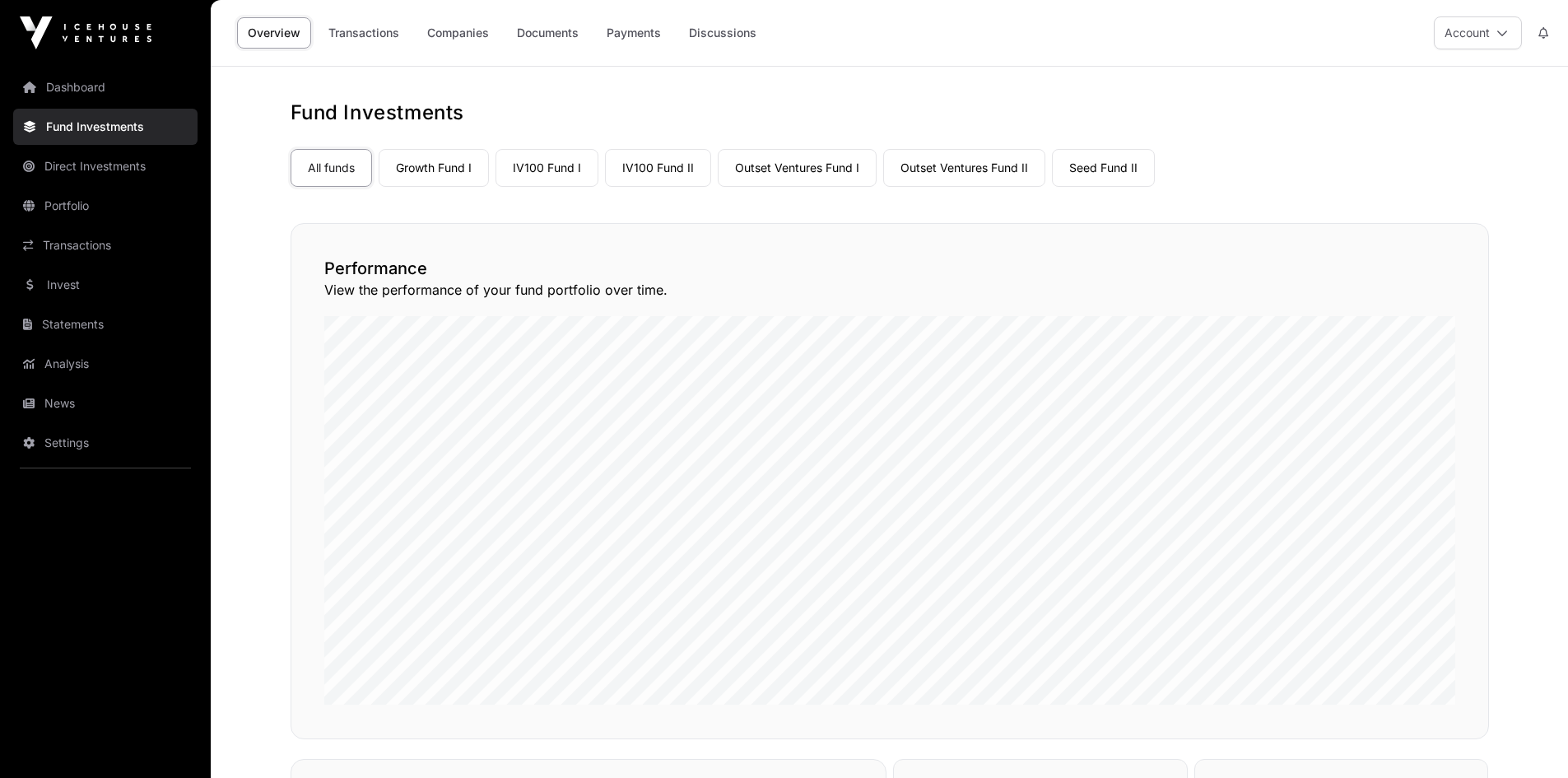
click at [540, 167] on link "IV100 Fund I" at bounding box center [547, 168] width 103 height 38
click at [448, 34] on link "Companies" at bounding box center [459, 32] width 84 height 31
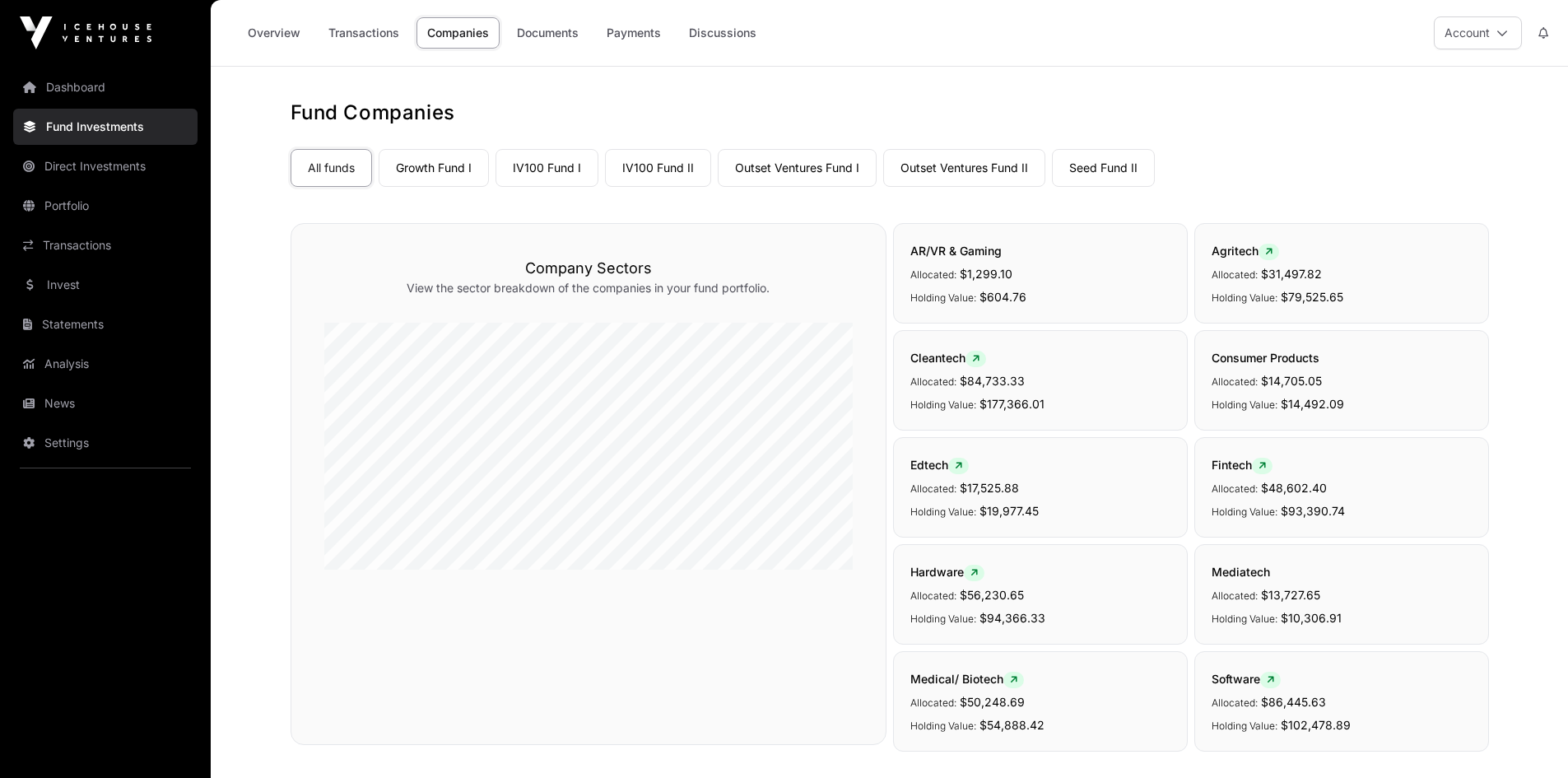
click at [537, 163] on link "IV100 Fund I" at bounding box center [547, 168] width 103 height 38
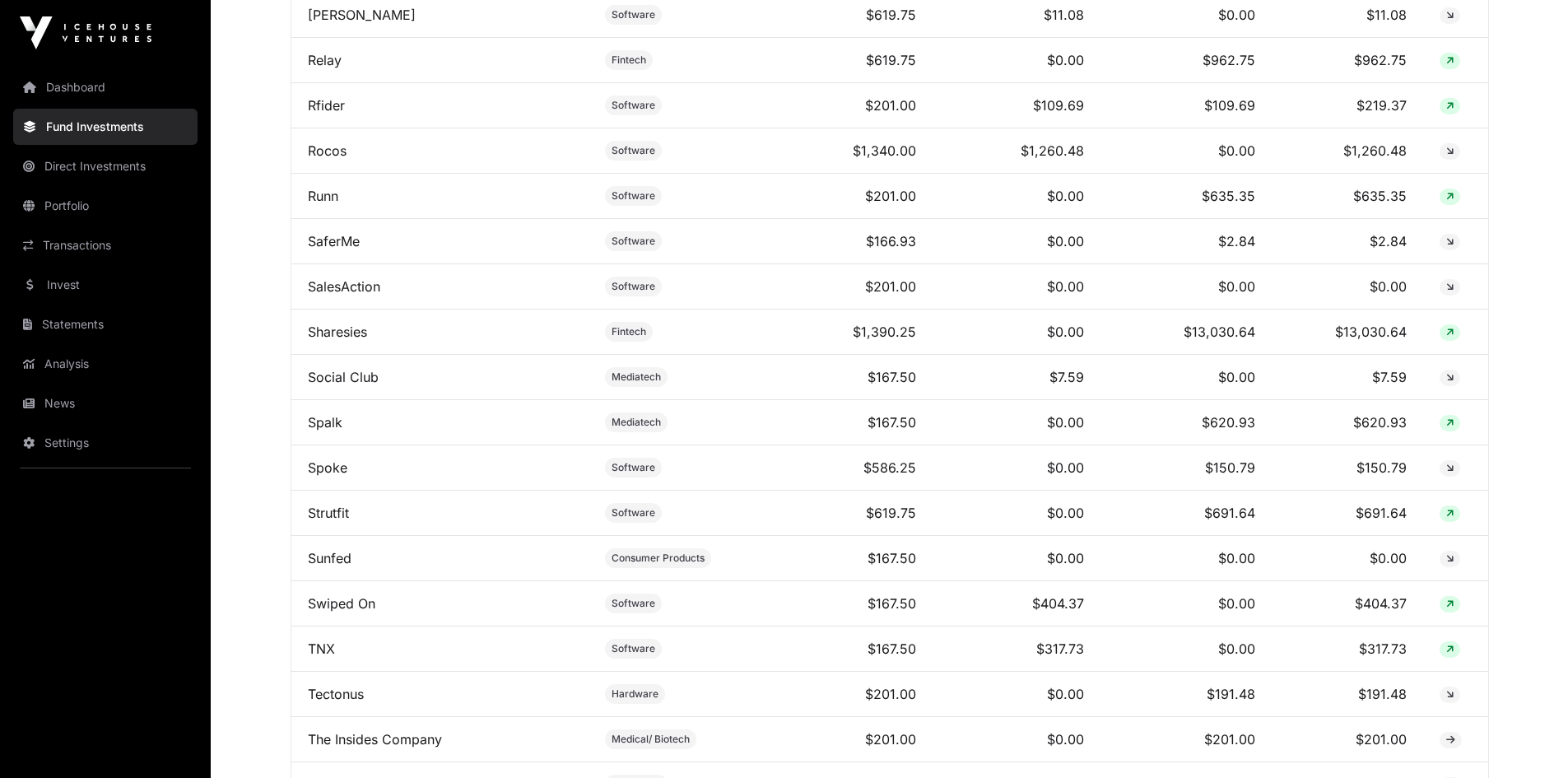
scroll to position [4280, 0]
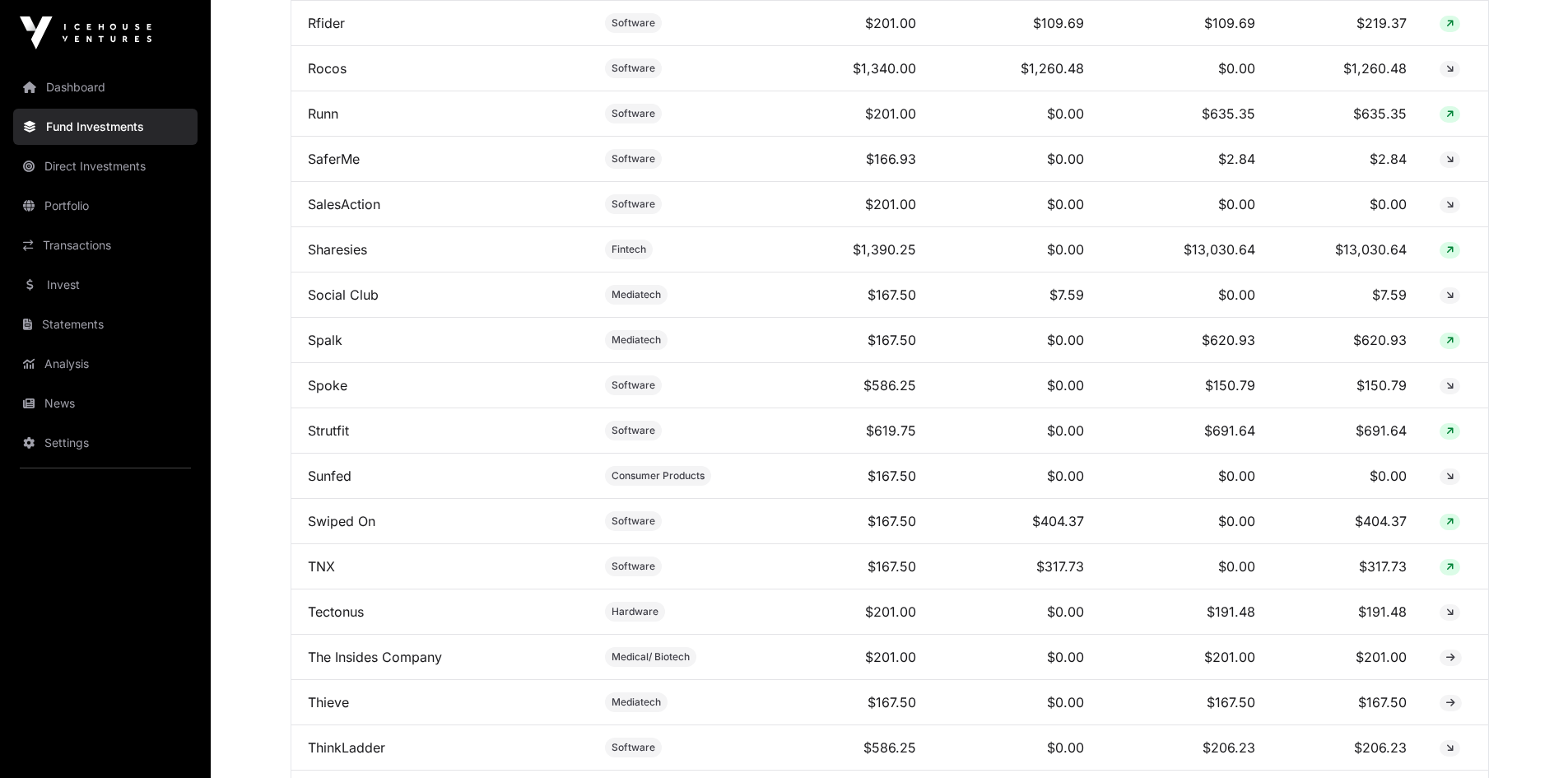
click at [329, 257] on link "Sharesies" at bounding box center [337, 249] width 59 height 16
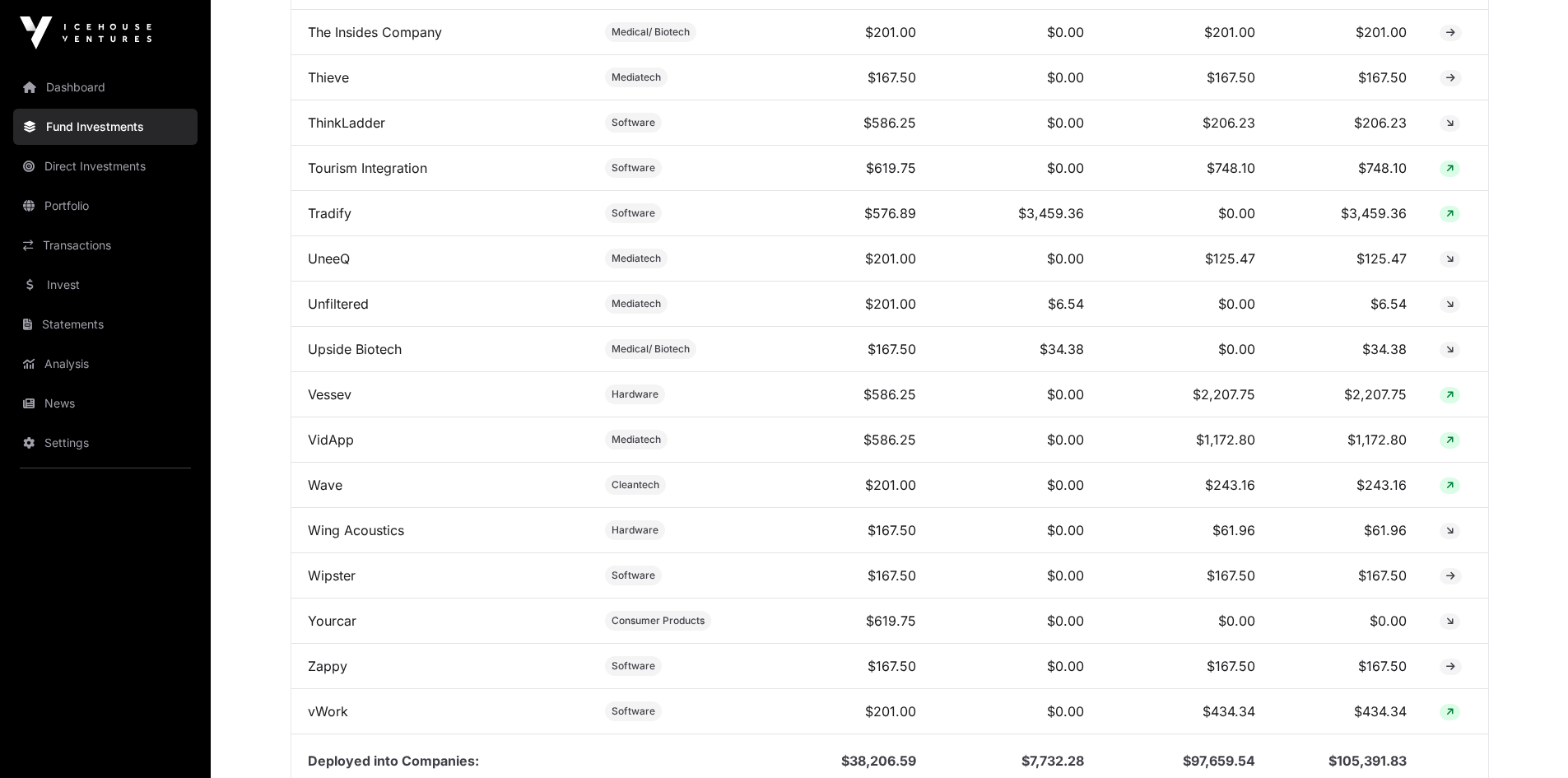
scroll to position [4940, 0]
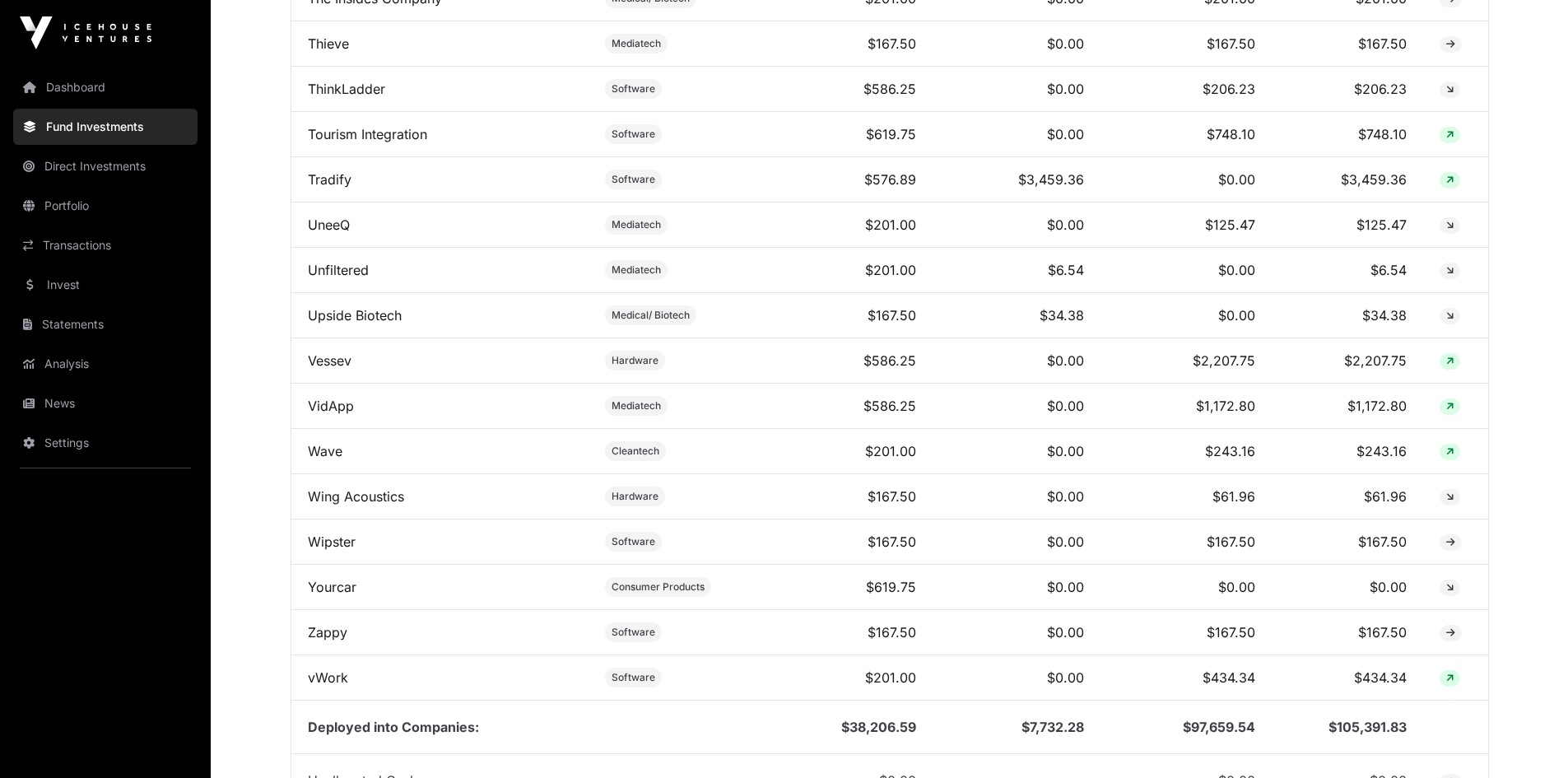
click at [1236, 371] on td "$2,207.75" at bounding box center [1186, 361] width 171 height 46
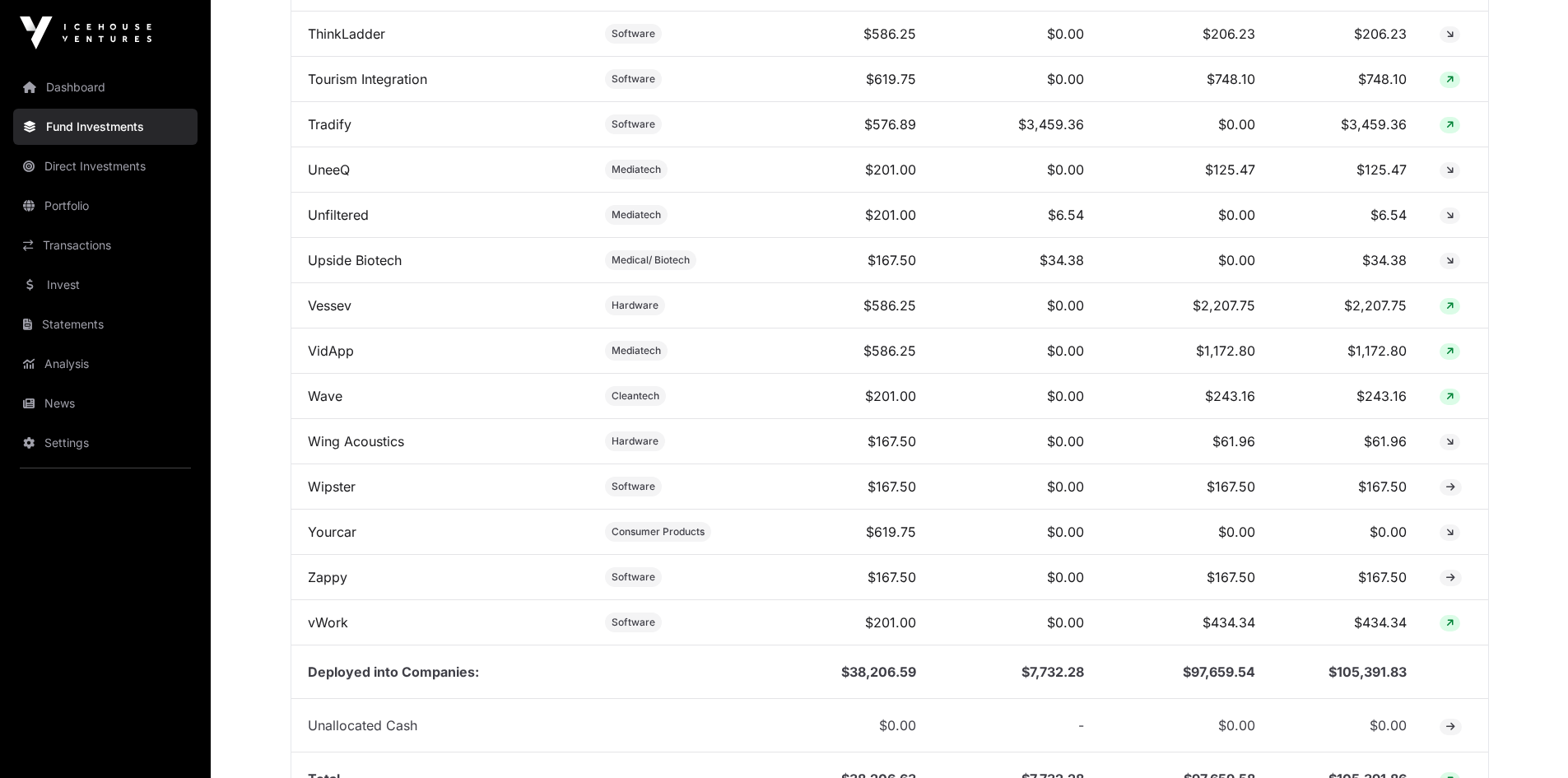
scroll to position [5021, 0]
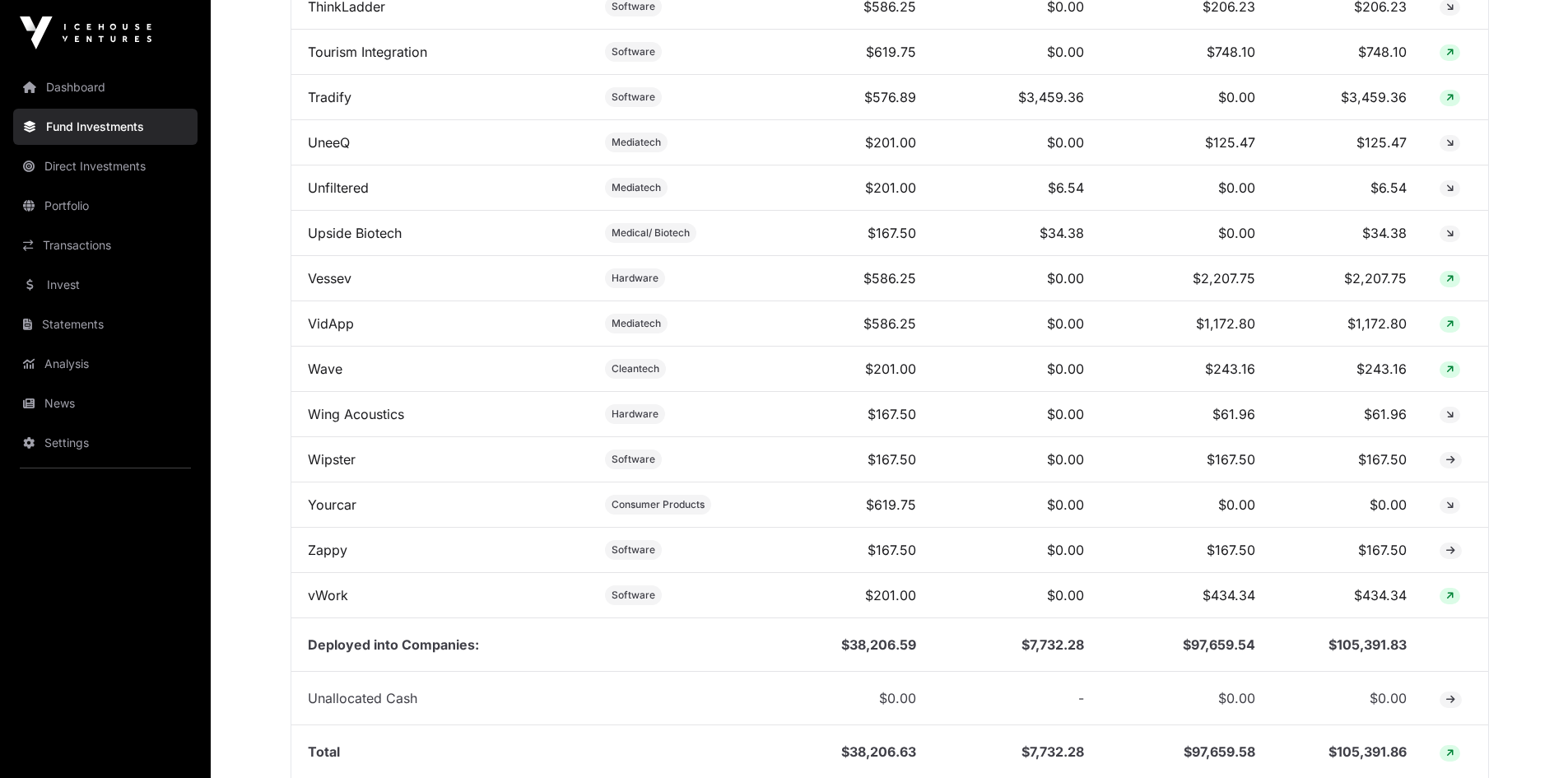
click at [315, 327] on link "VidApp" at bounding box center [331, 323] width 47 height 16
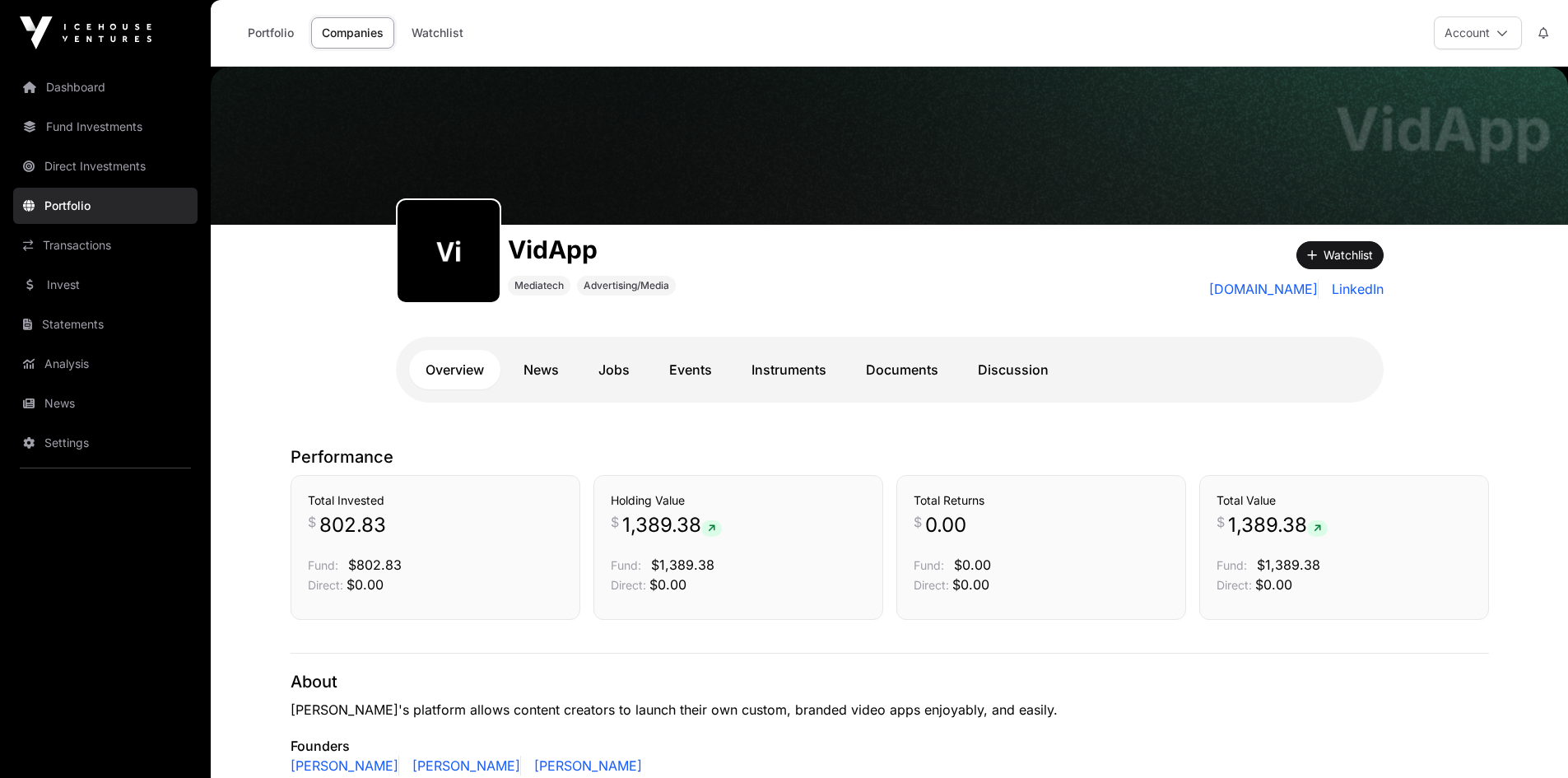
click at [922, 369] on link "Documents" at bounding box center [901, 370] width 105 height 40
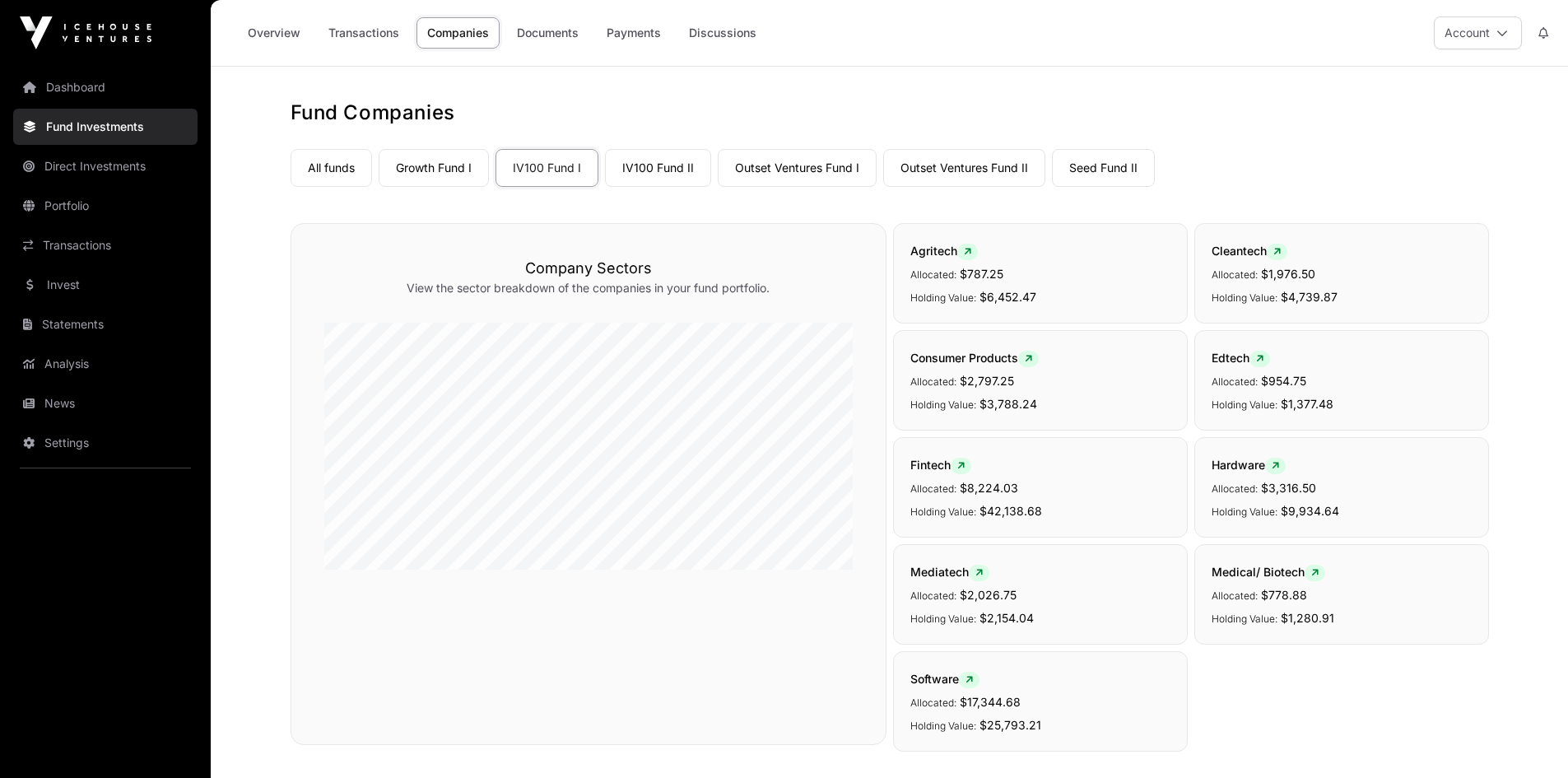
scroll to position [5021, 0]
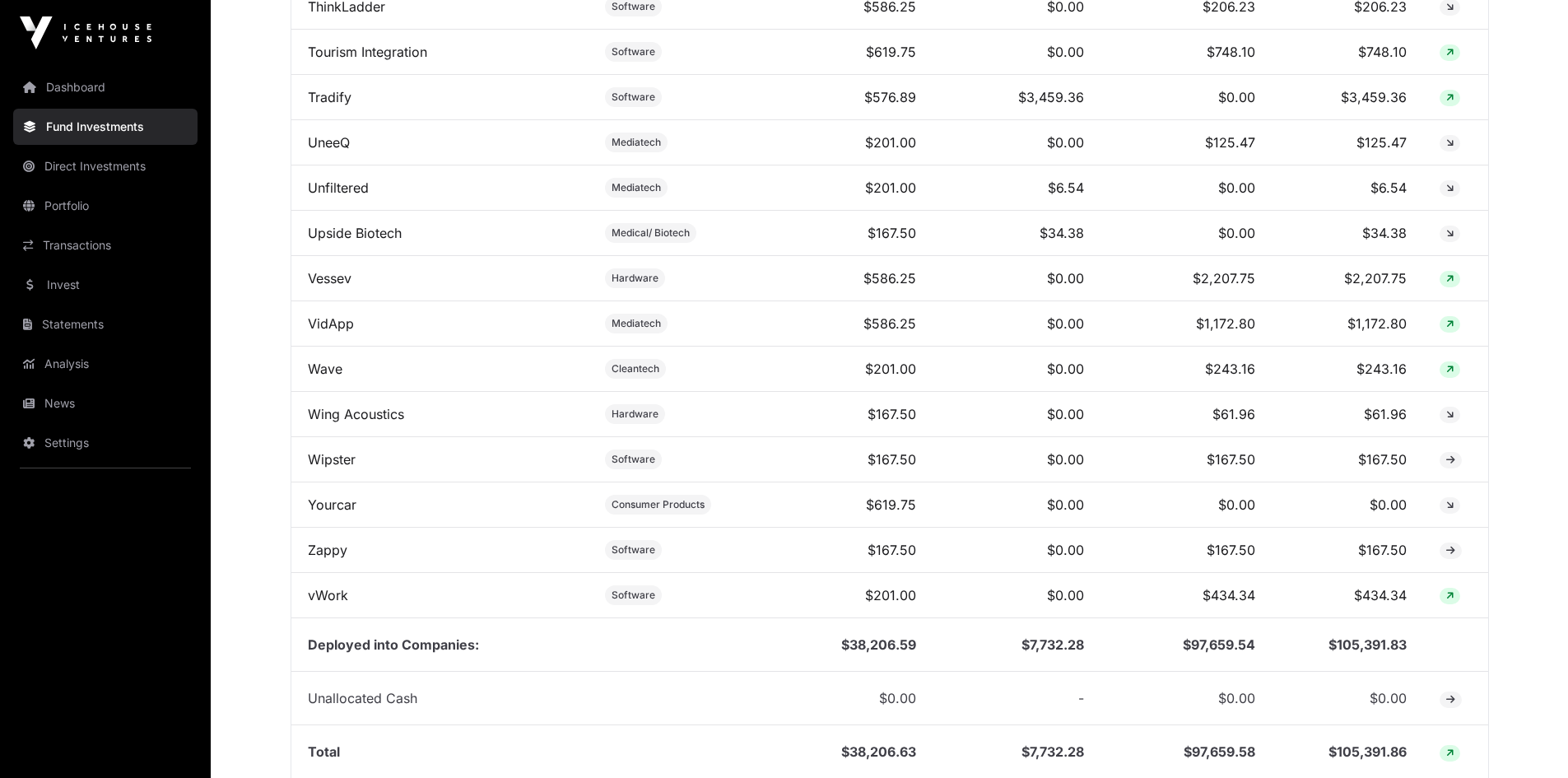
click at [330, 603] on link "vWork" at bounding box center [328, 595] width 40 height 16
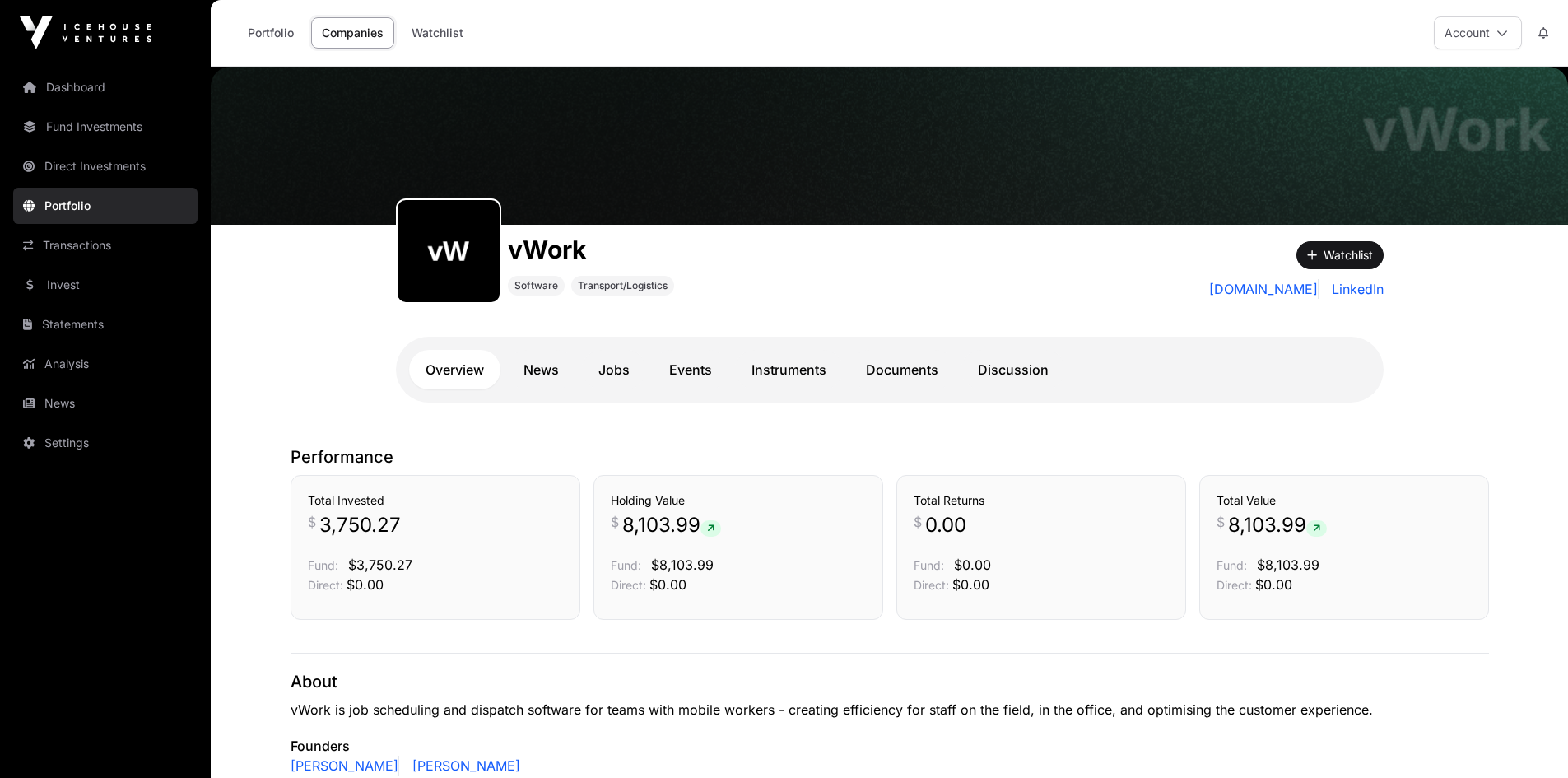
click at [903, 371] on link "Documents" at bounding box center [901, 370] width 105 height 40
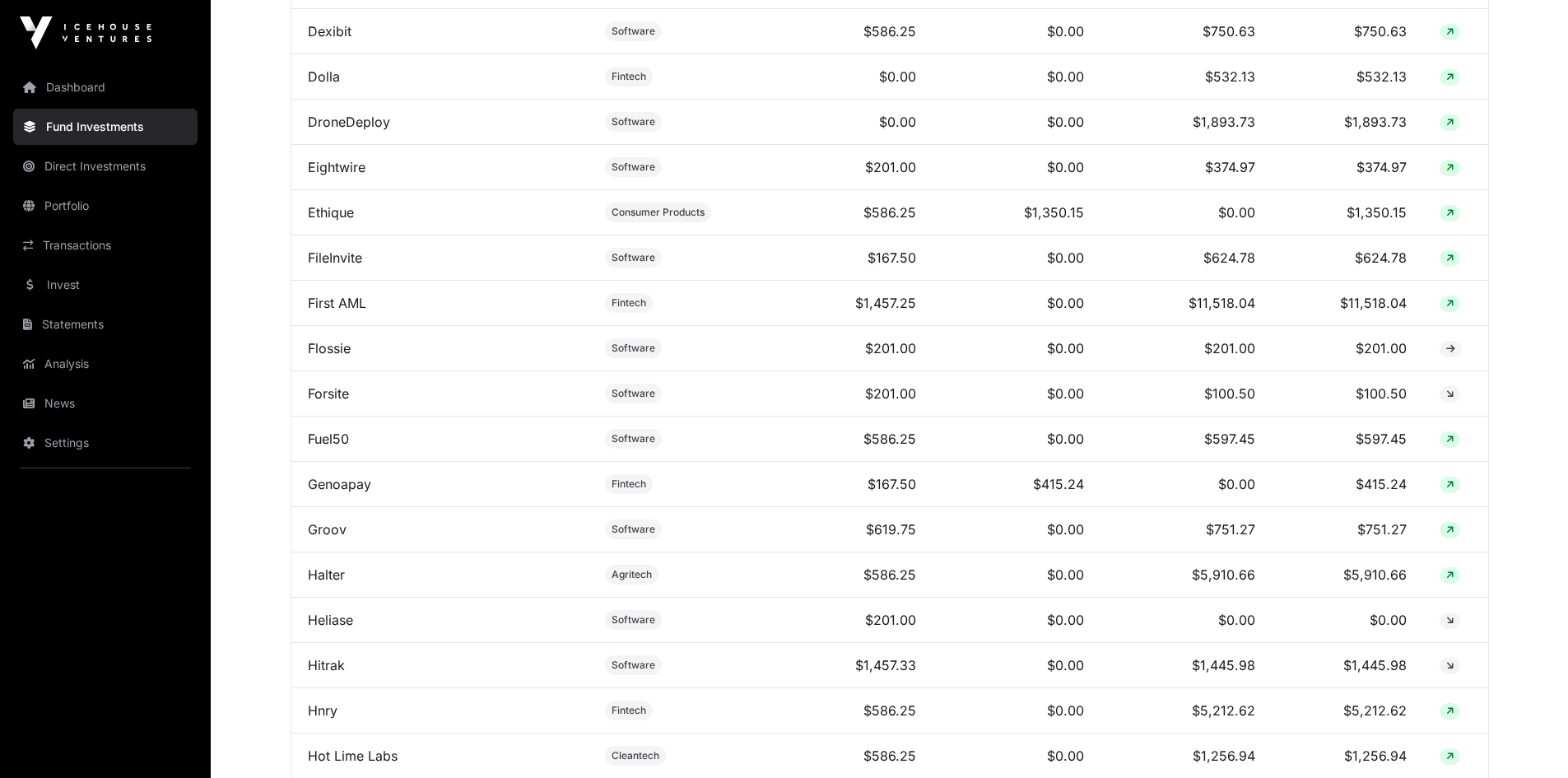
scroll to position [1893, 0]
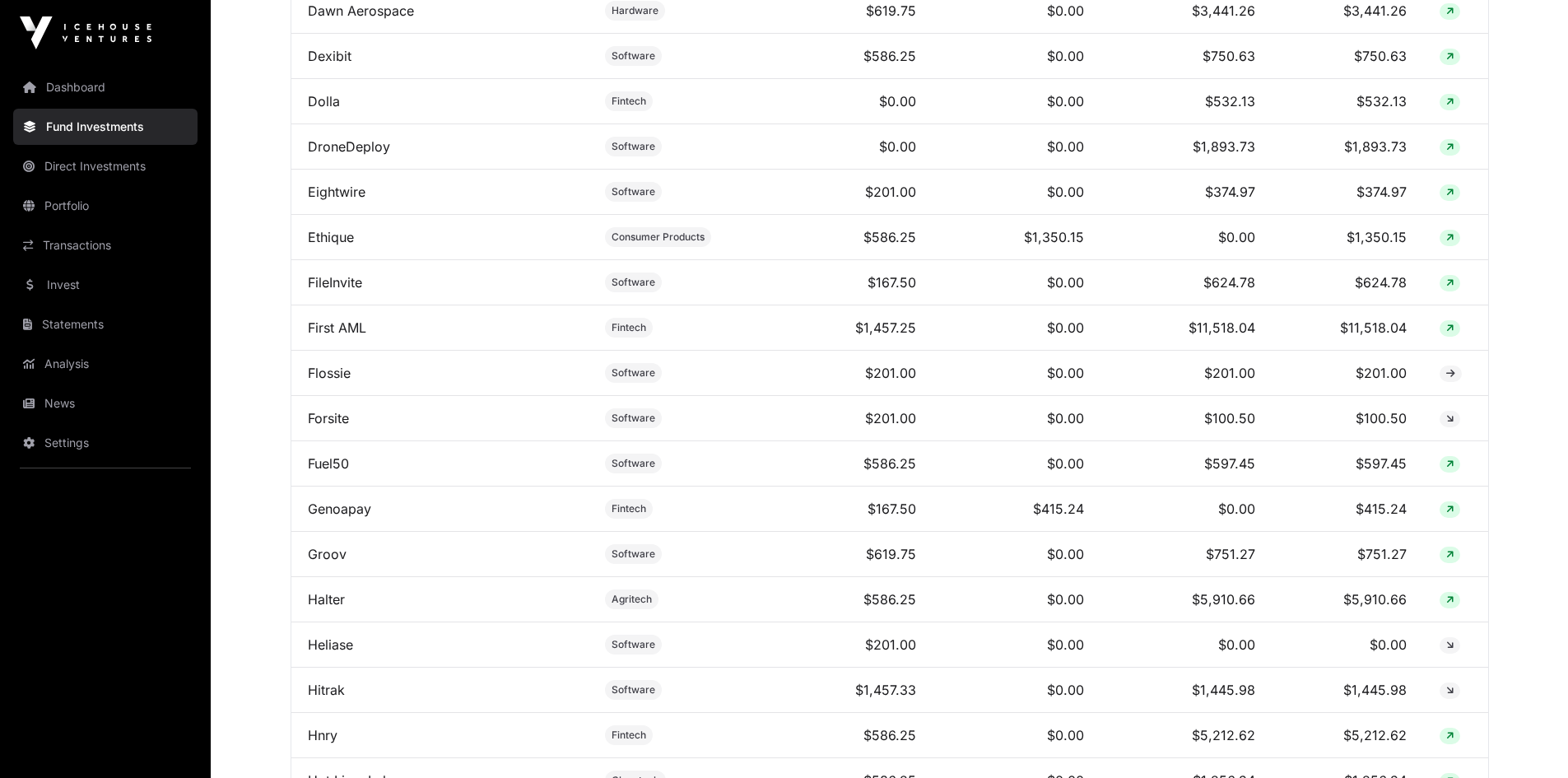
click at [338, 333] on link "First AML" at bounding box center [337, 327] width 59 height 16
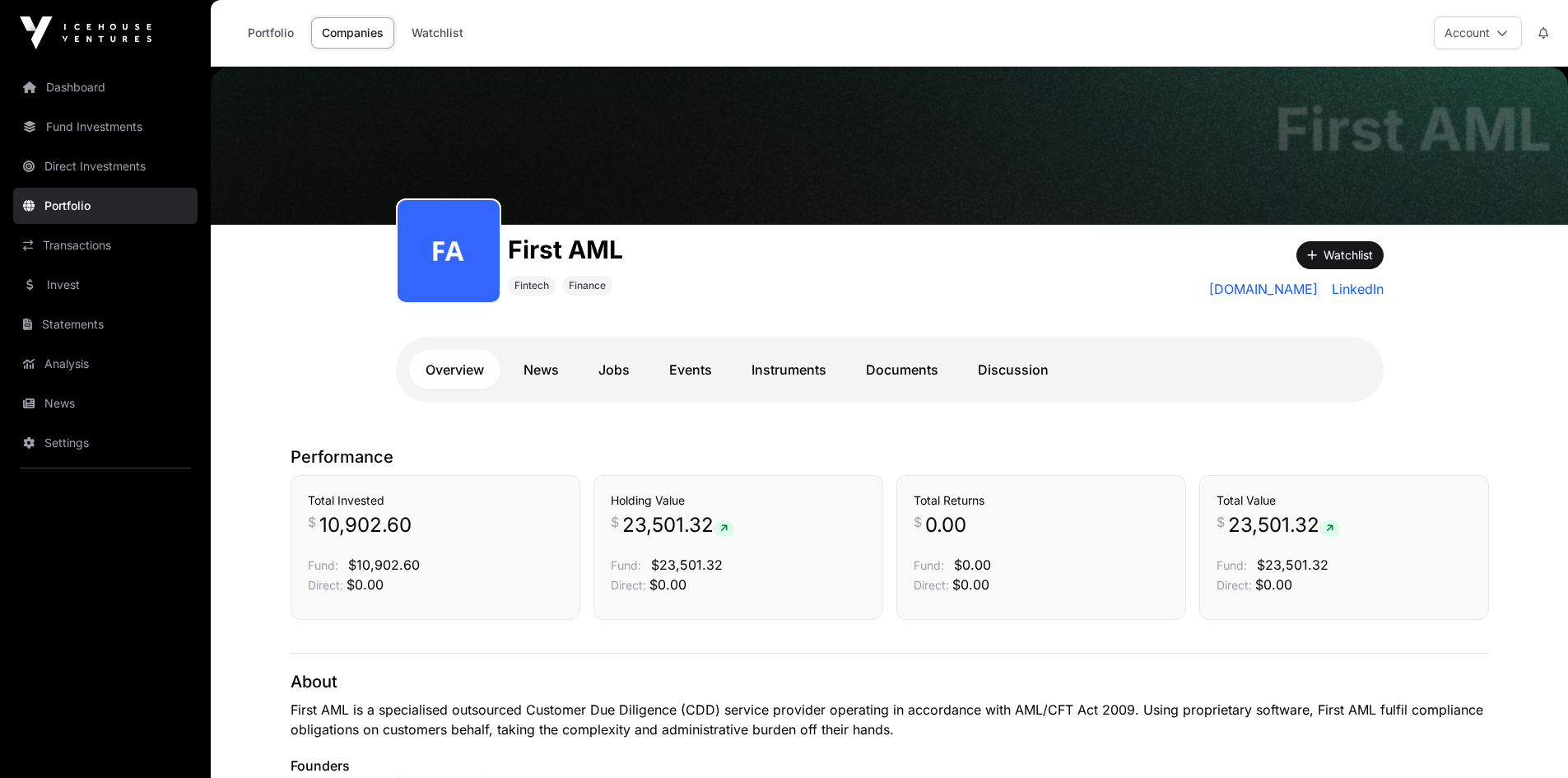
click at [892, 369] on link "Documents" at bounding box center [901, 370] width 105 height 40
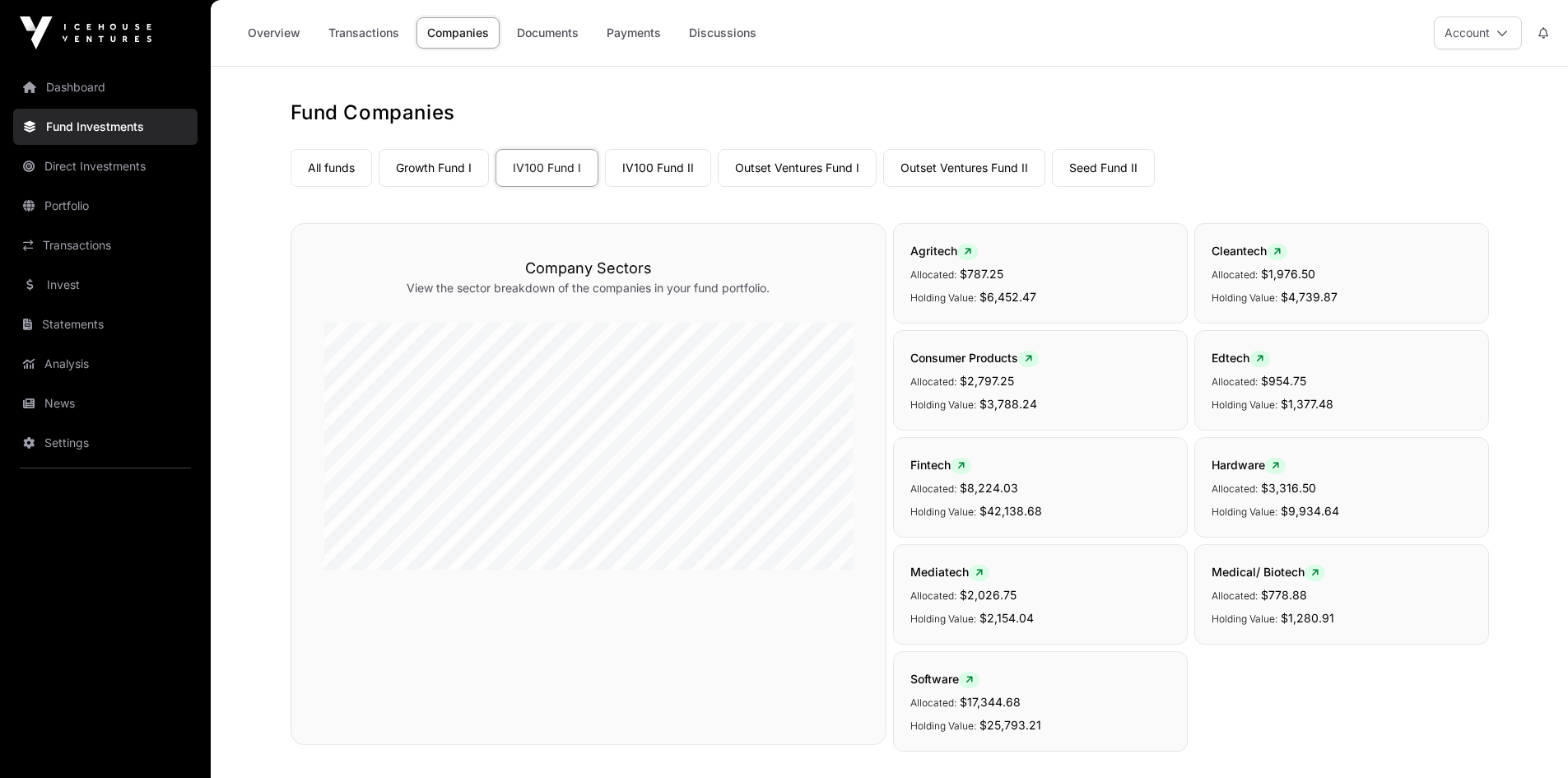
click at [463, 169] on link "Growth Fund I" at bounding box center [434, 168] width 110 height 38
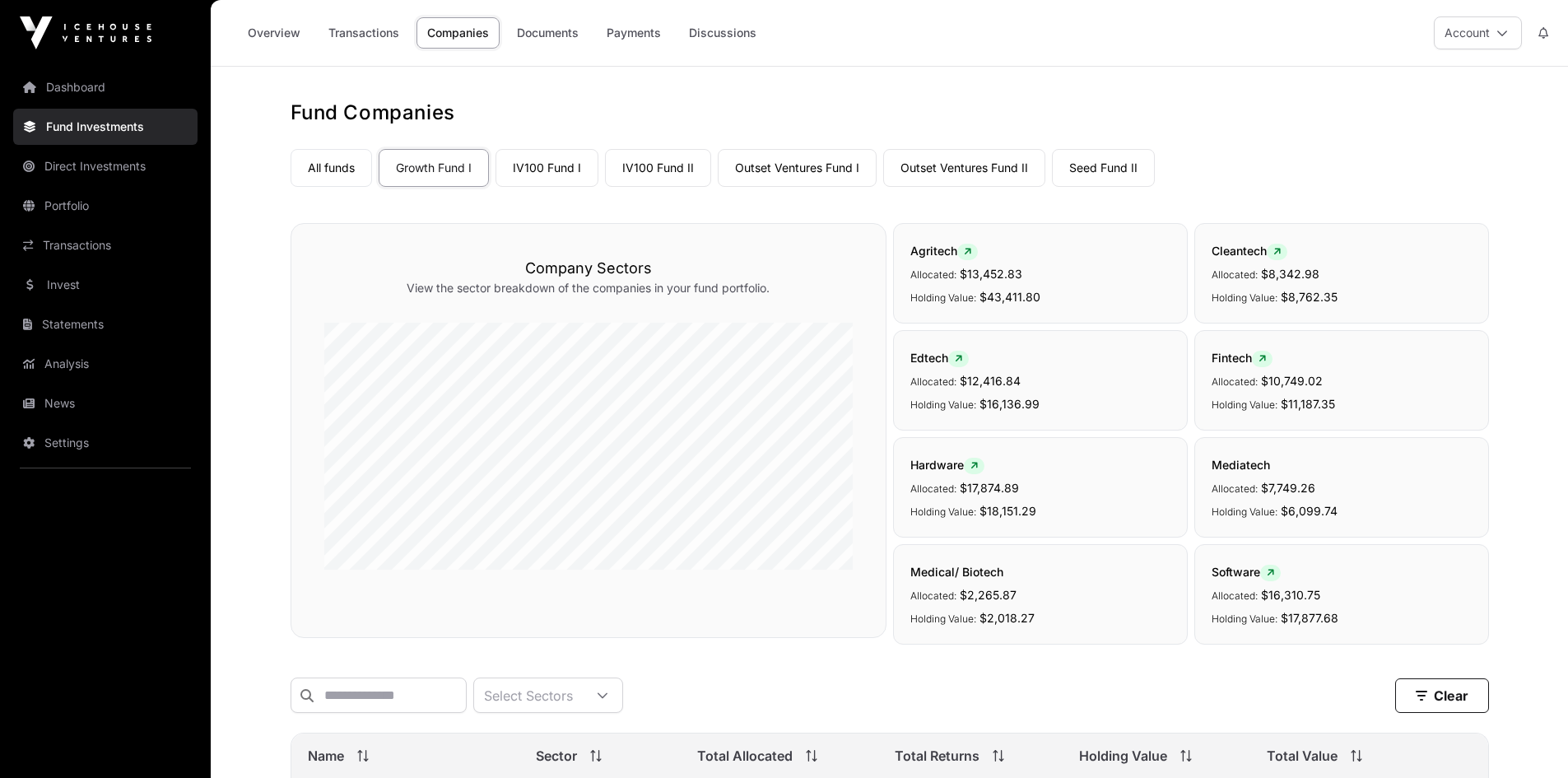
click at [251, 27] on link "Overview" at bounding box center [274, 32] width 74 height 31
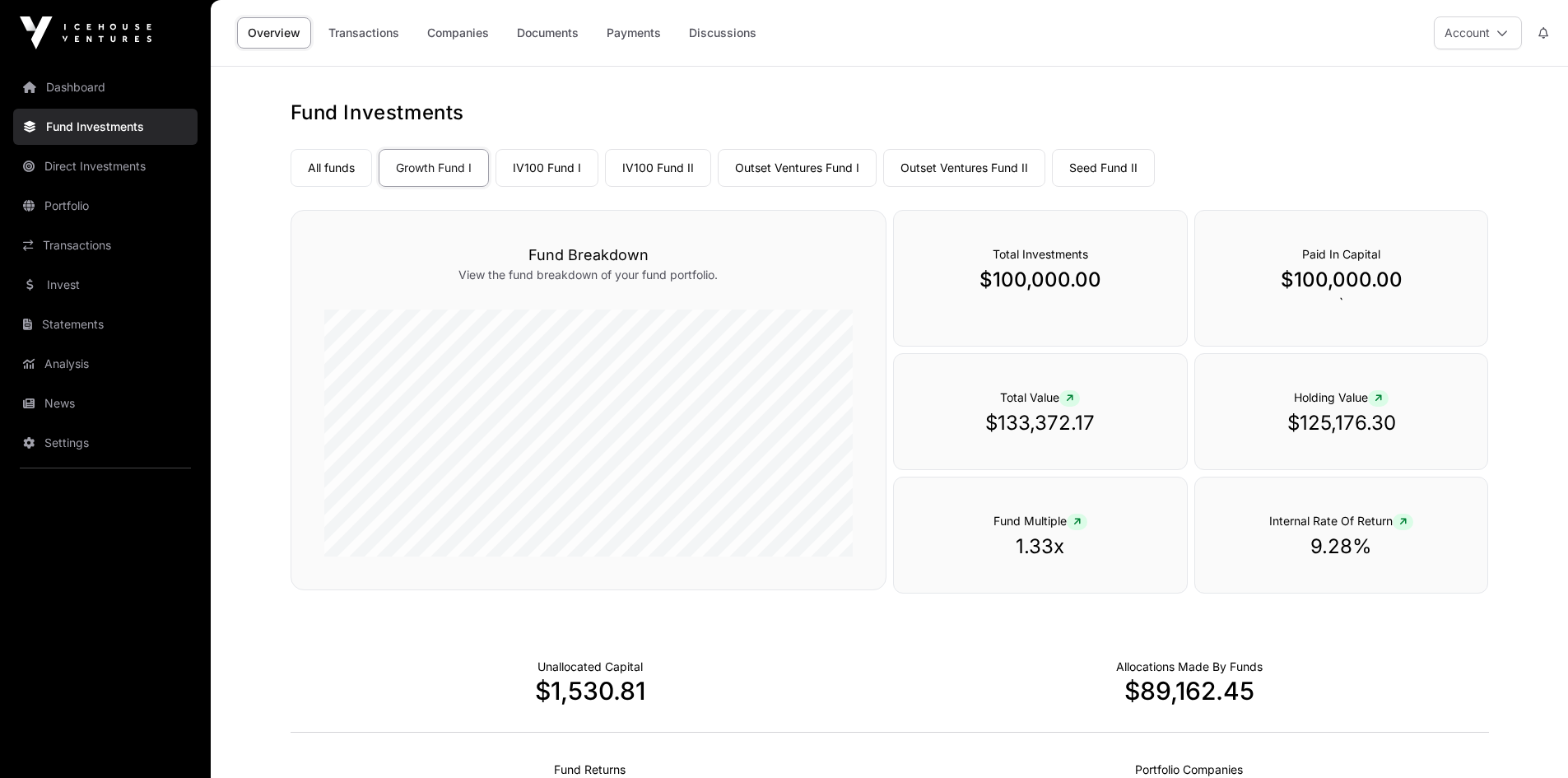
click at [463, 38] on link "Companies" at bounding box center [459, 32] width 84 height 31
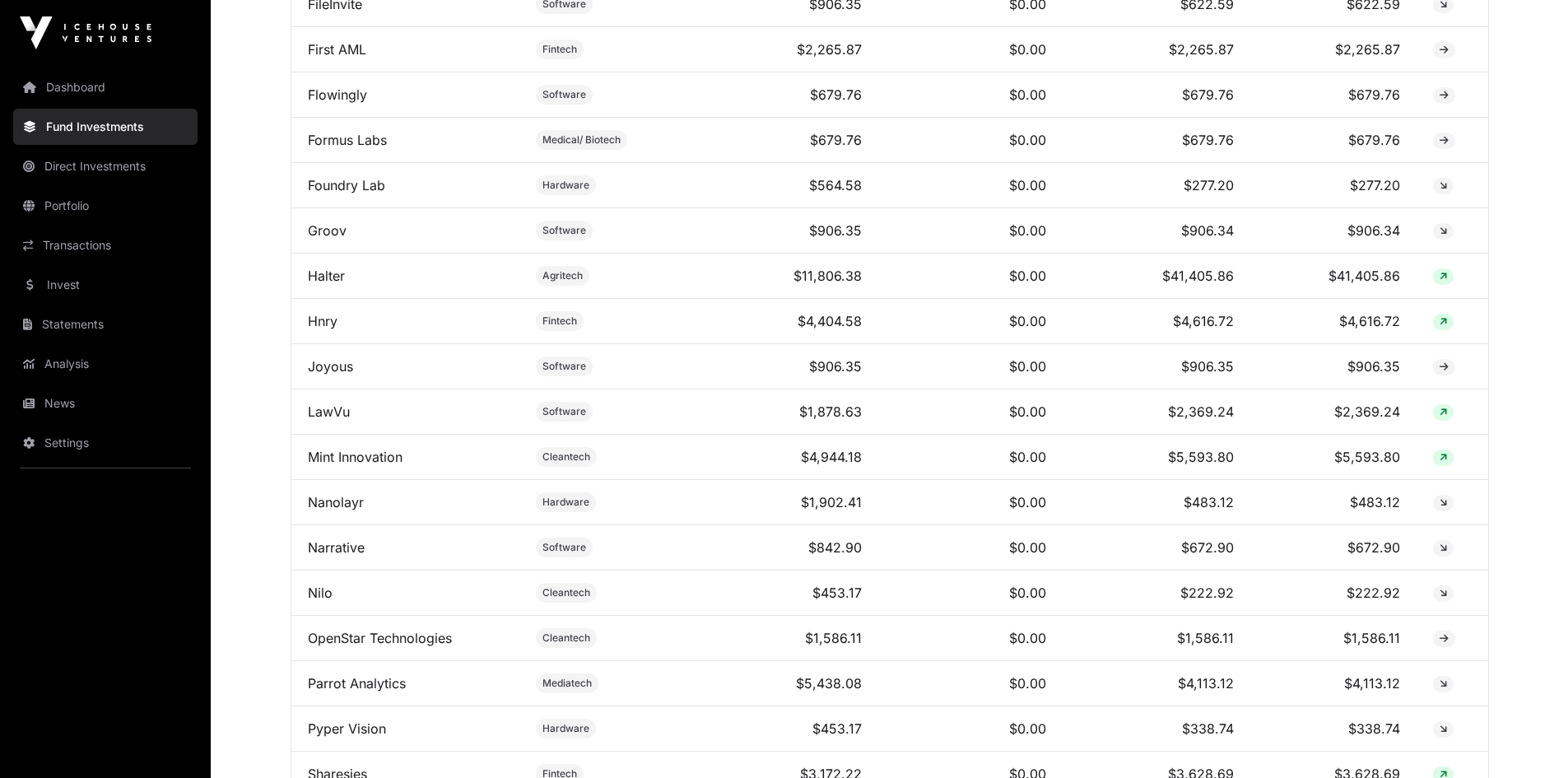
scroll to position [1152, 0]
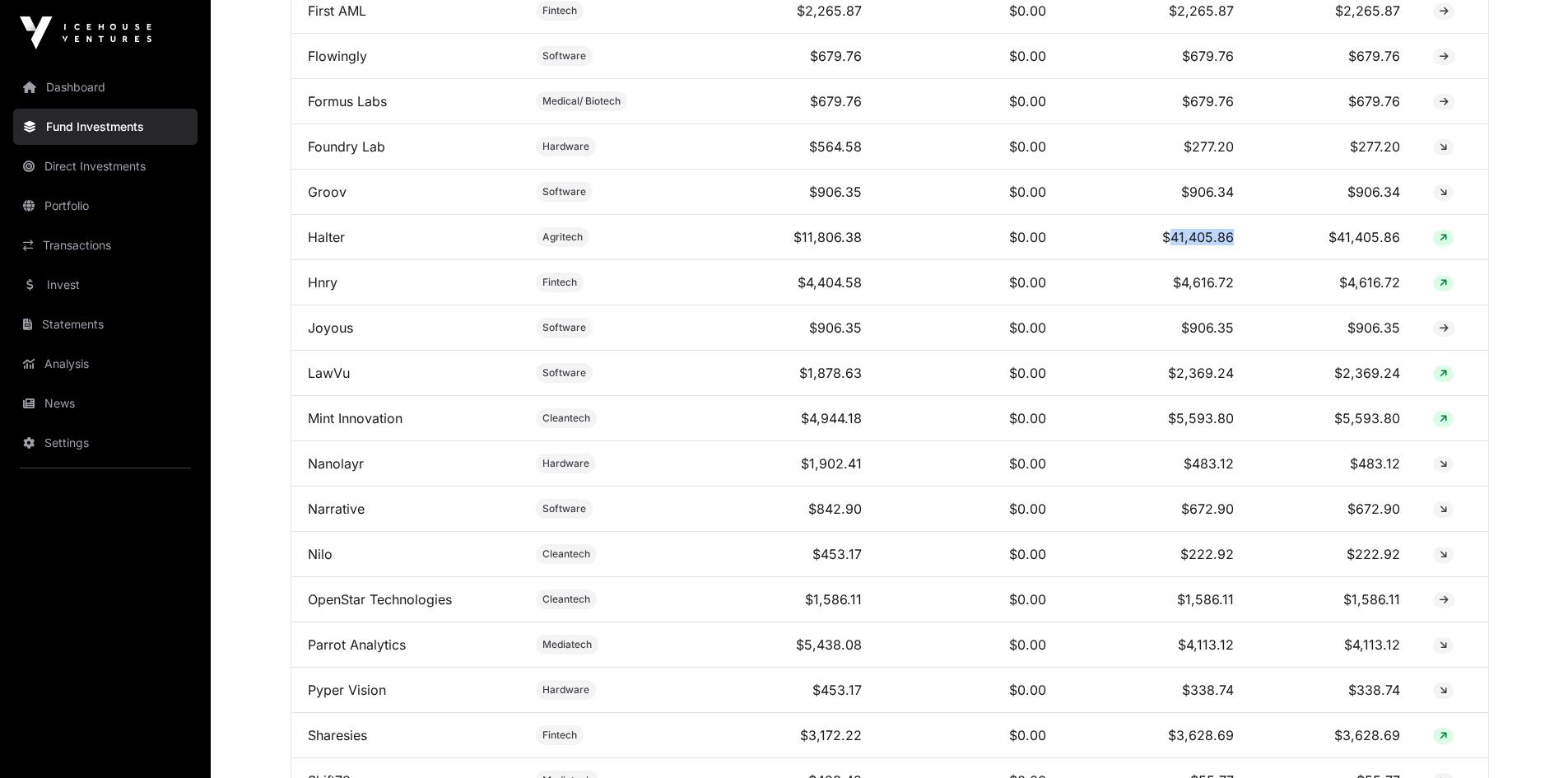
drag, startPoint x: 1169, startPoint y: 245, endPoint x: 1259, endPoint y: 251, distance: 90.2
click at [1259, 251] on tr "Halter Agritech $11,806.38 $0.00 $41,405.86 $41,405.86" at bounding box center [890, 237] width 1197 height 46
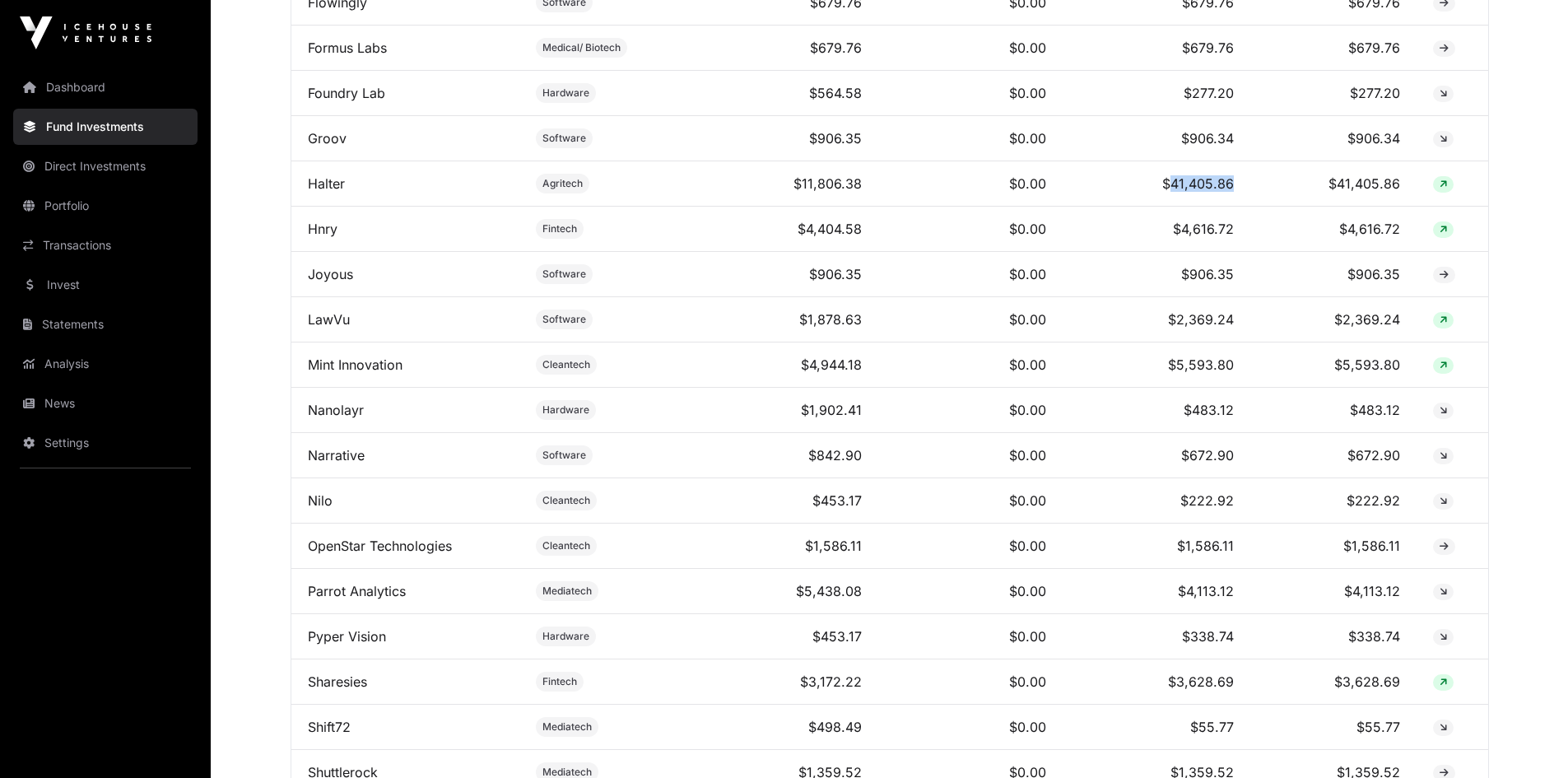
scroll to position [1235, 0]
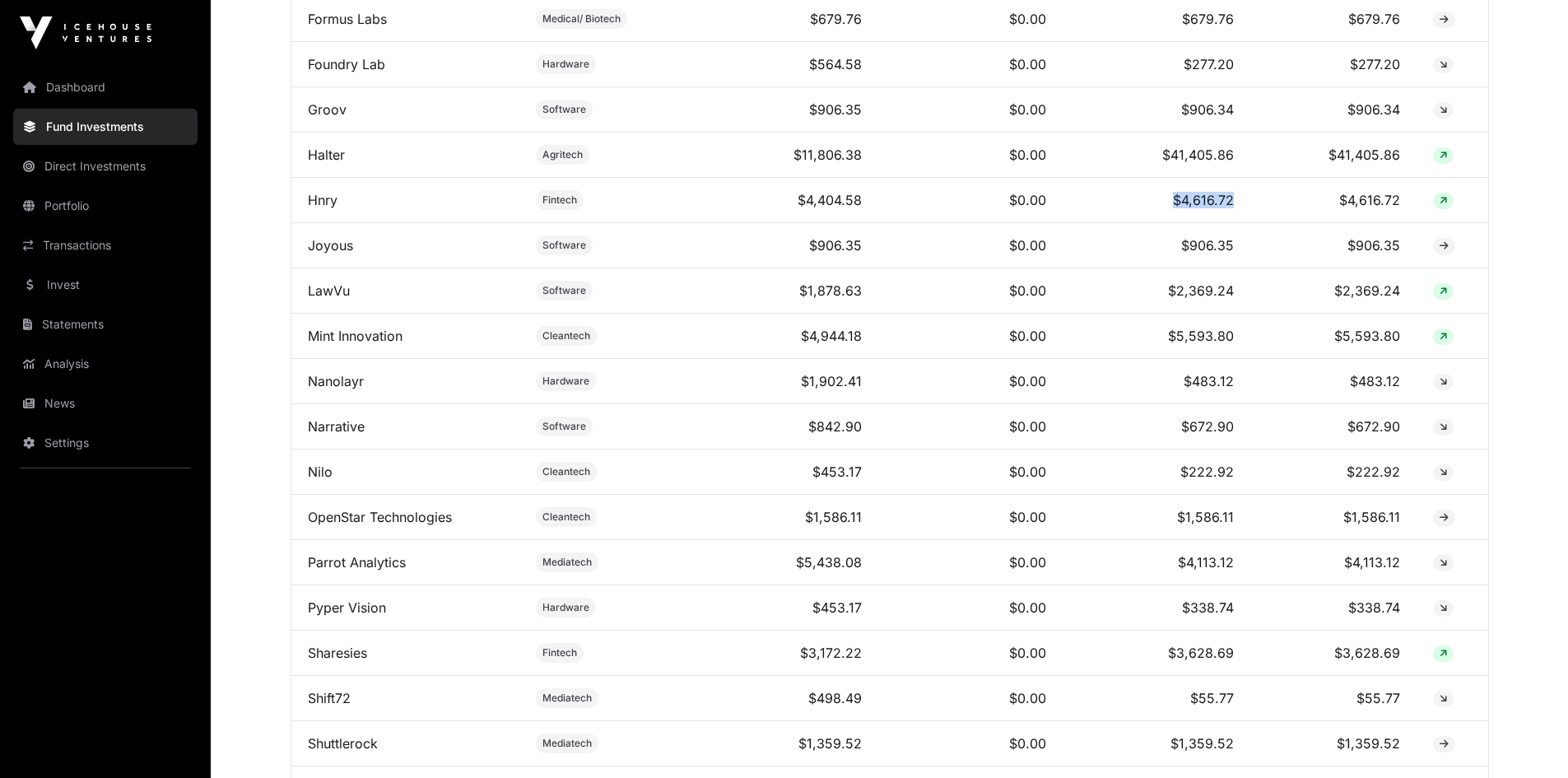
drag, startPoint x: 1176, startPoint y: 213, endPoint x: 1265, endPoint y: 212, distance: 89.0
click at [1265, 212] on tr "Hnry Fintech $4,404.58 $0.00 $4,616.72 $4,616.72" at bounding box center [890, 200] width 1197 height 46
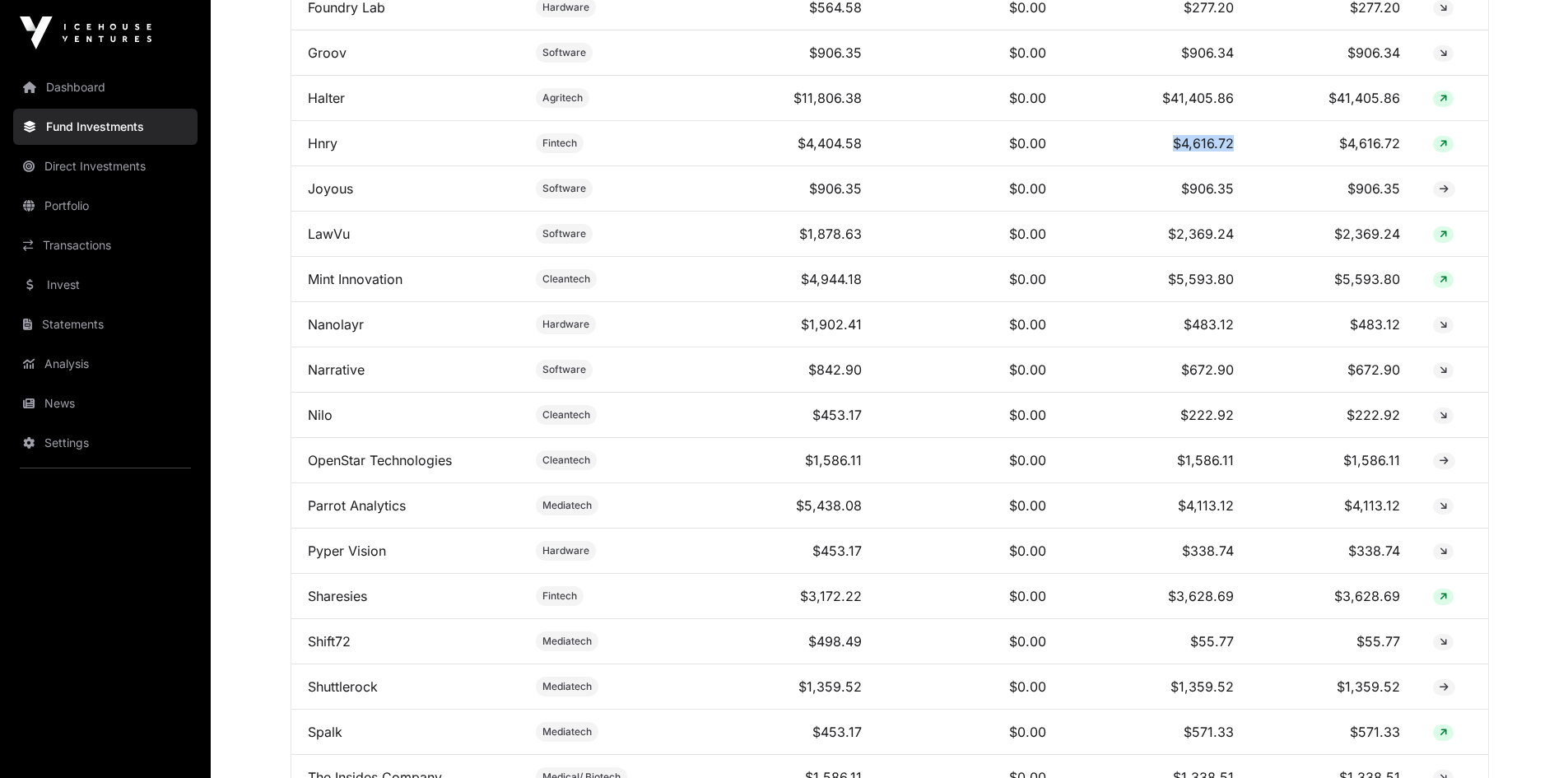
scroll to position [1318, 0]
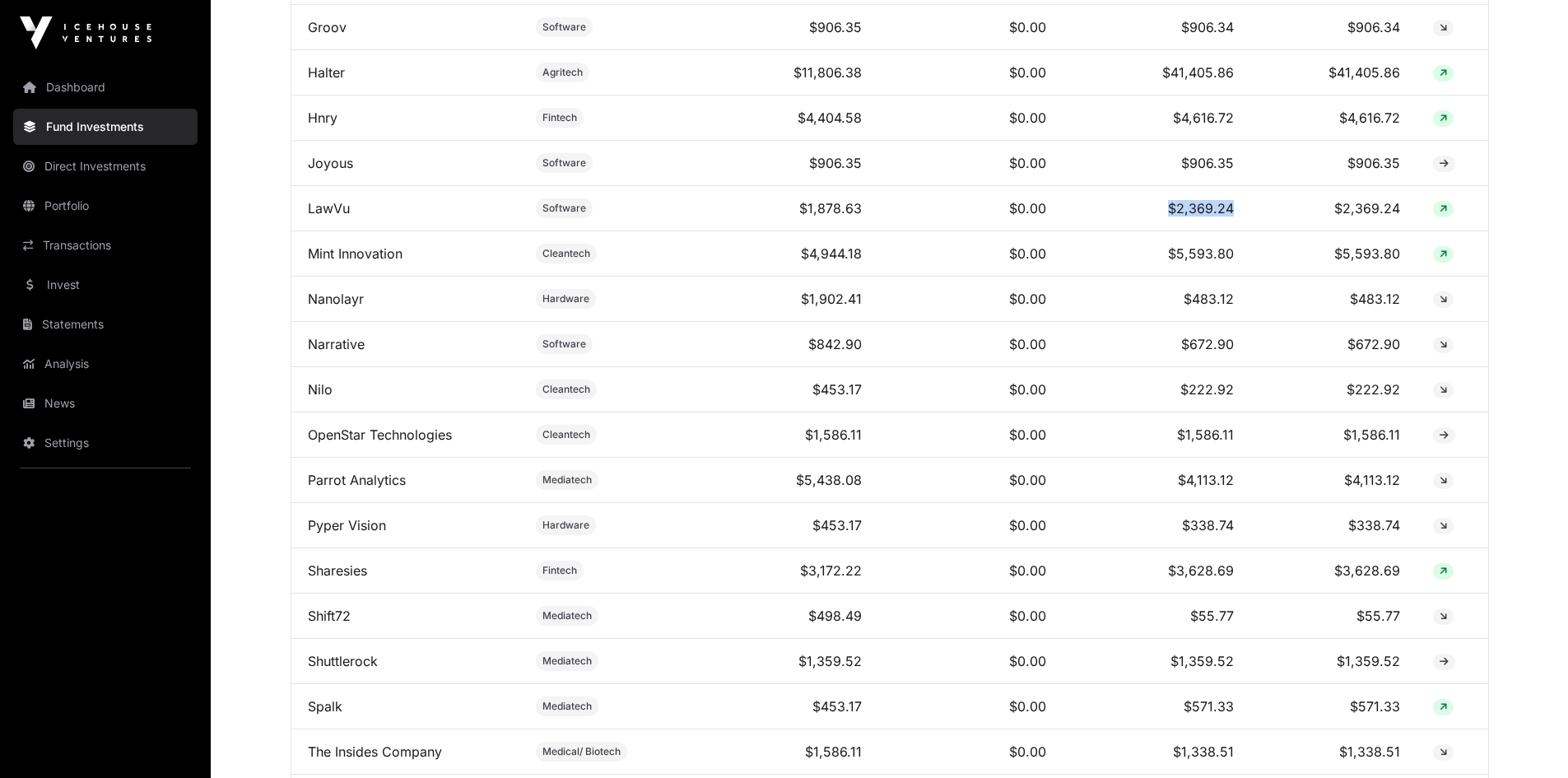
drag, startPoint x: 1173, startPoint y: 222, endPoint x: 1273, endPoint y: 224, distance: 100.0
click at [1273, 224] on tr "LawVu Software $1,878.63 $0.00 $2,369.24 $2,369.24" at bounding box center [890, 209] width 1197 height 46
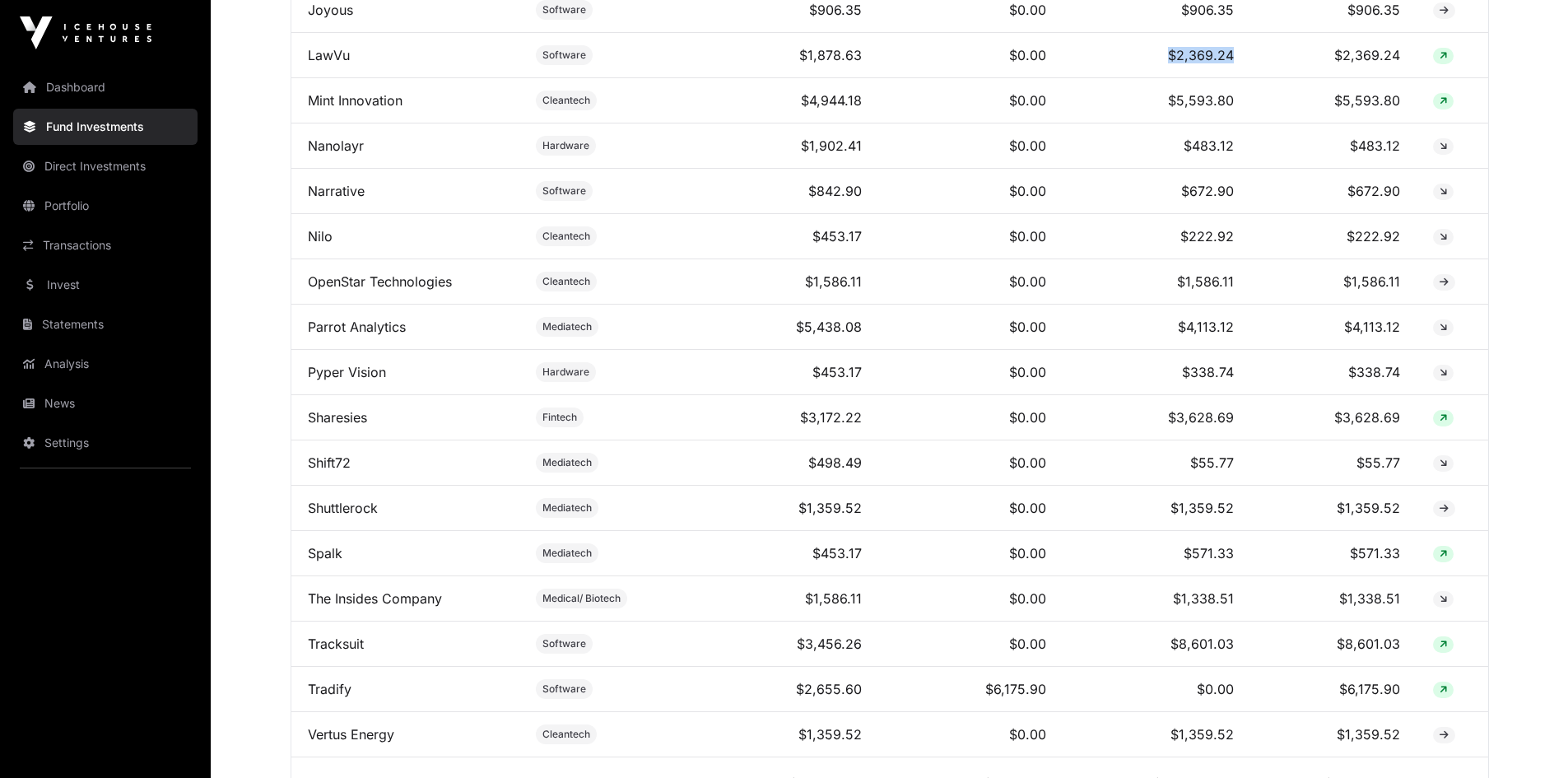
scroll to position [1482, 0]
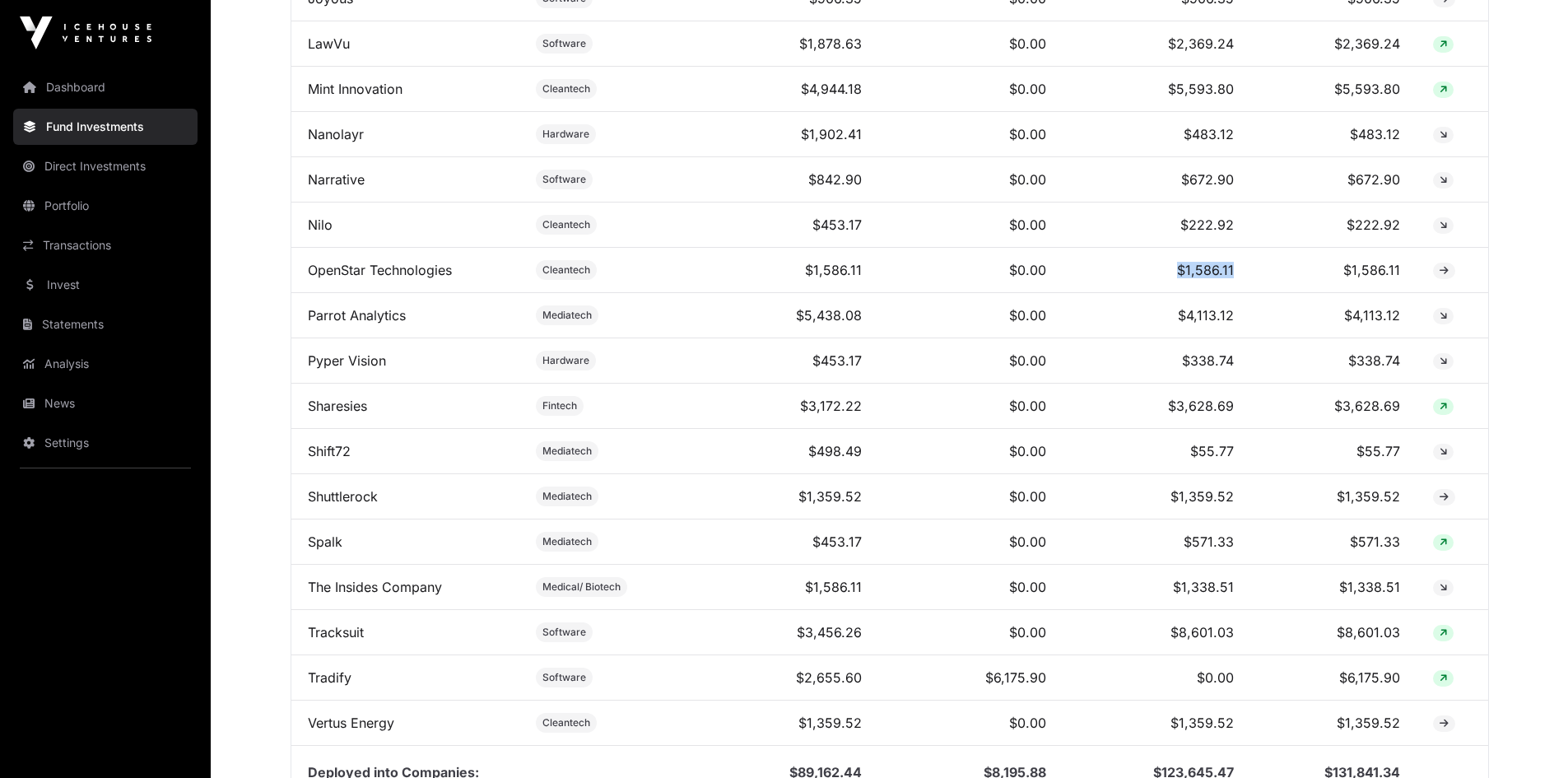
drag, startPoint x: 1176, startPoint y: 280, endPoint x: 1312, endPoint y: 300, distance: 137.5
click at [1312, 294] on tr "OpenStar Technologies Cleantech $1,586.11 $0.00 $1,586.11 $1,586.11" at bounding box center [890, 271] width 1197 height 46
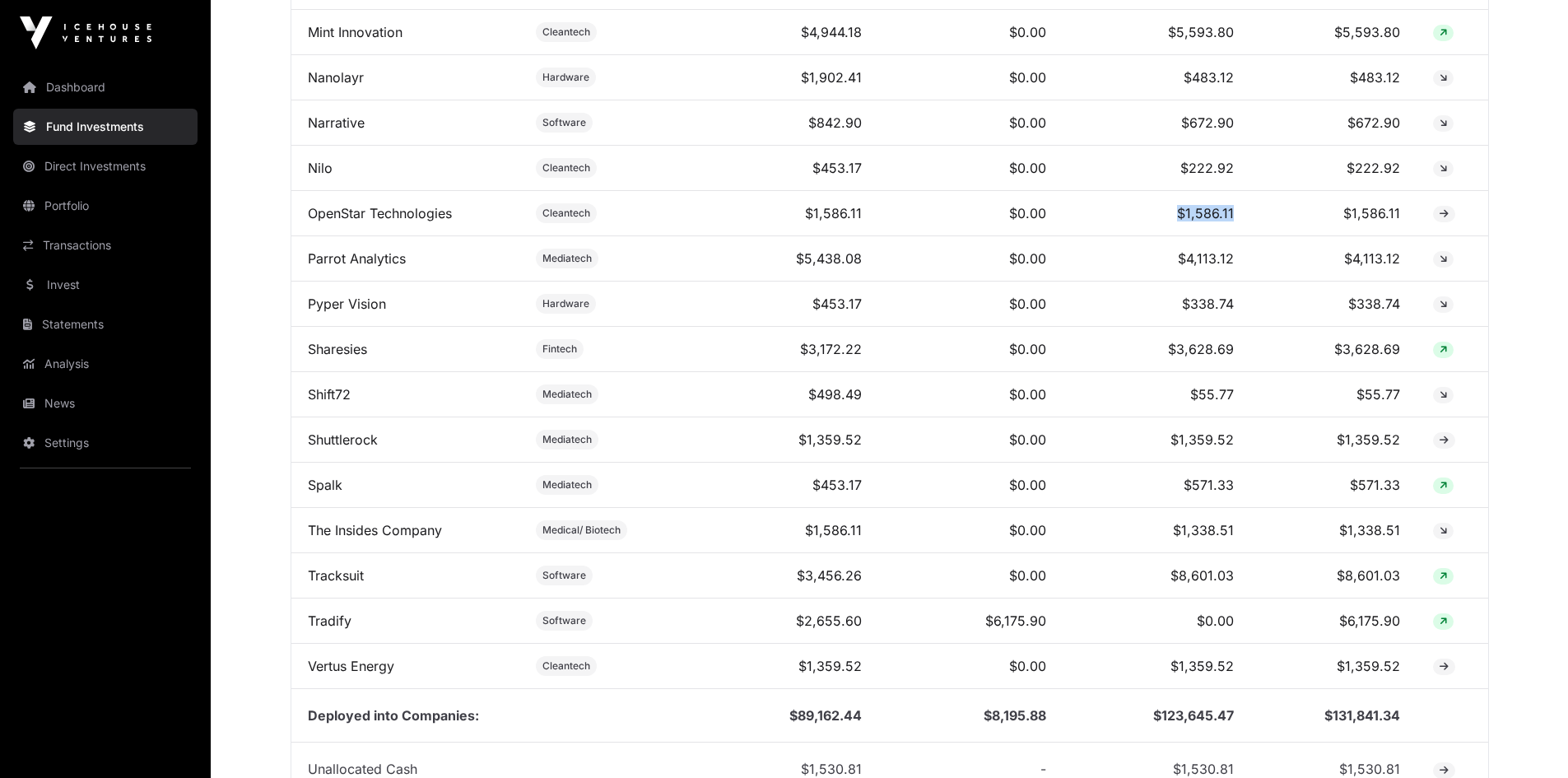
scroll to position [1565, 0]
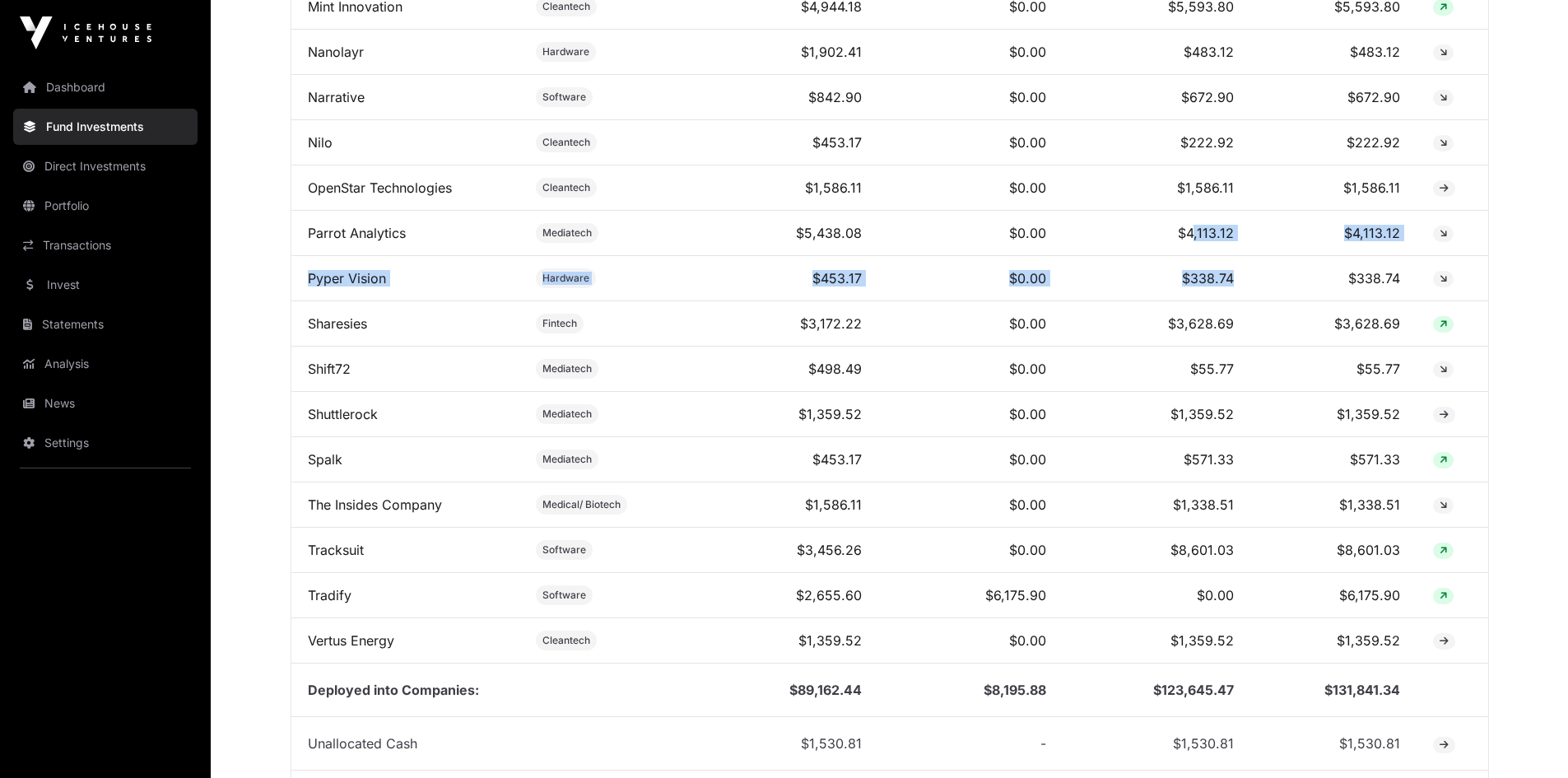
drag, startPoint x: 1194, startPoint y: 245, endPoint x: 1310, endPoint y: 268, distance: 118.3
click at [1243, 273] on td "$338.74" at bounding box center [1157, 279] width 188 height 46
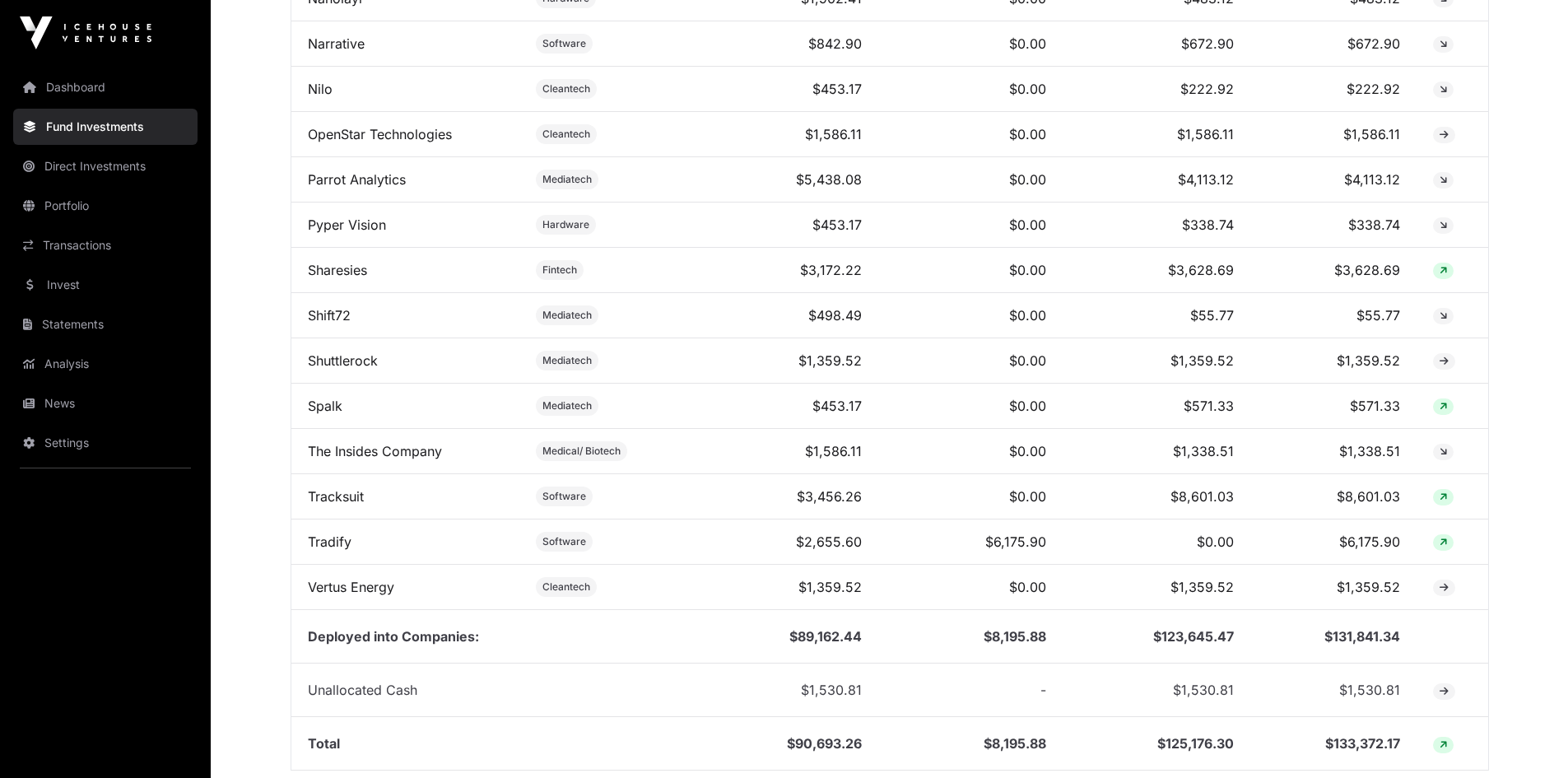
scroll to position [1646, 0]
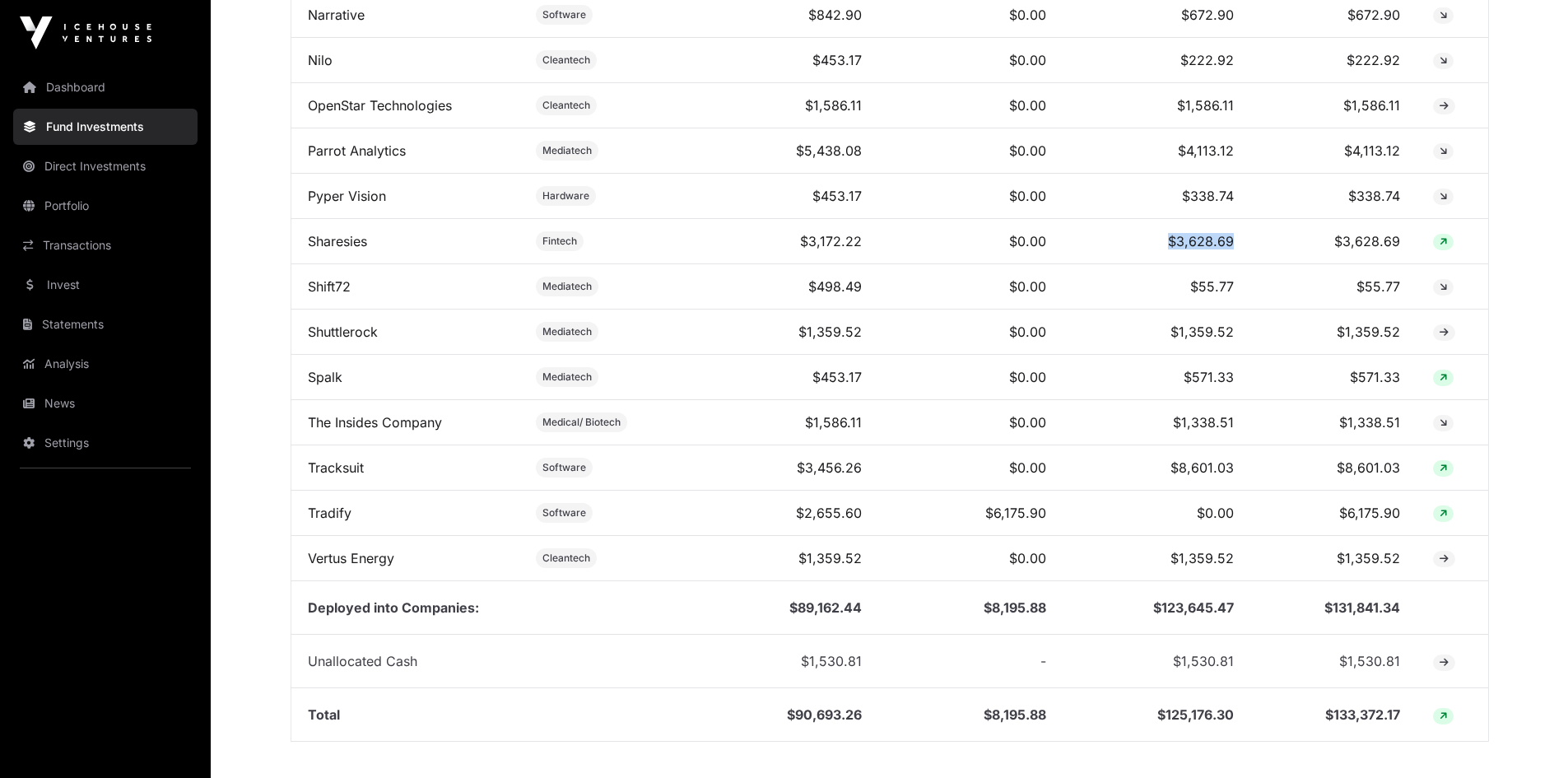
drag, startPoint x: 1172, startPoint y: 248, endPoint x: 1284, endPoint y: 261, distance: 112.8
click at [1284, 261] on tr "Sharesies Fintech $3,172.22 $0.00 $3,628.69 $3,628.69" at bounding box center [890, 242] width 1197 height 46
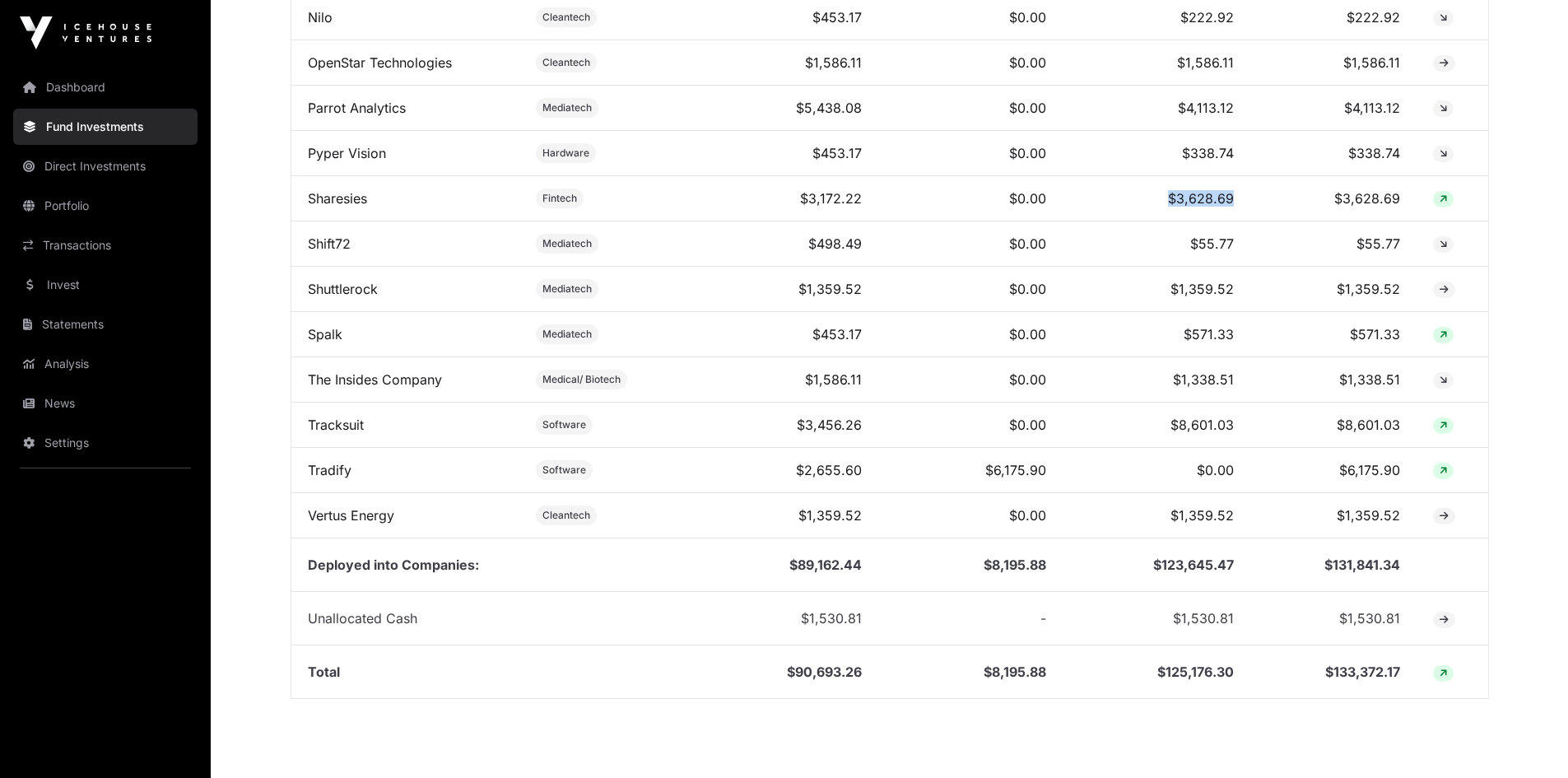
scroll to position [1729, 0]
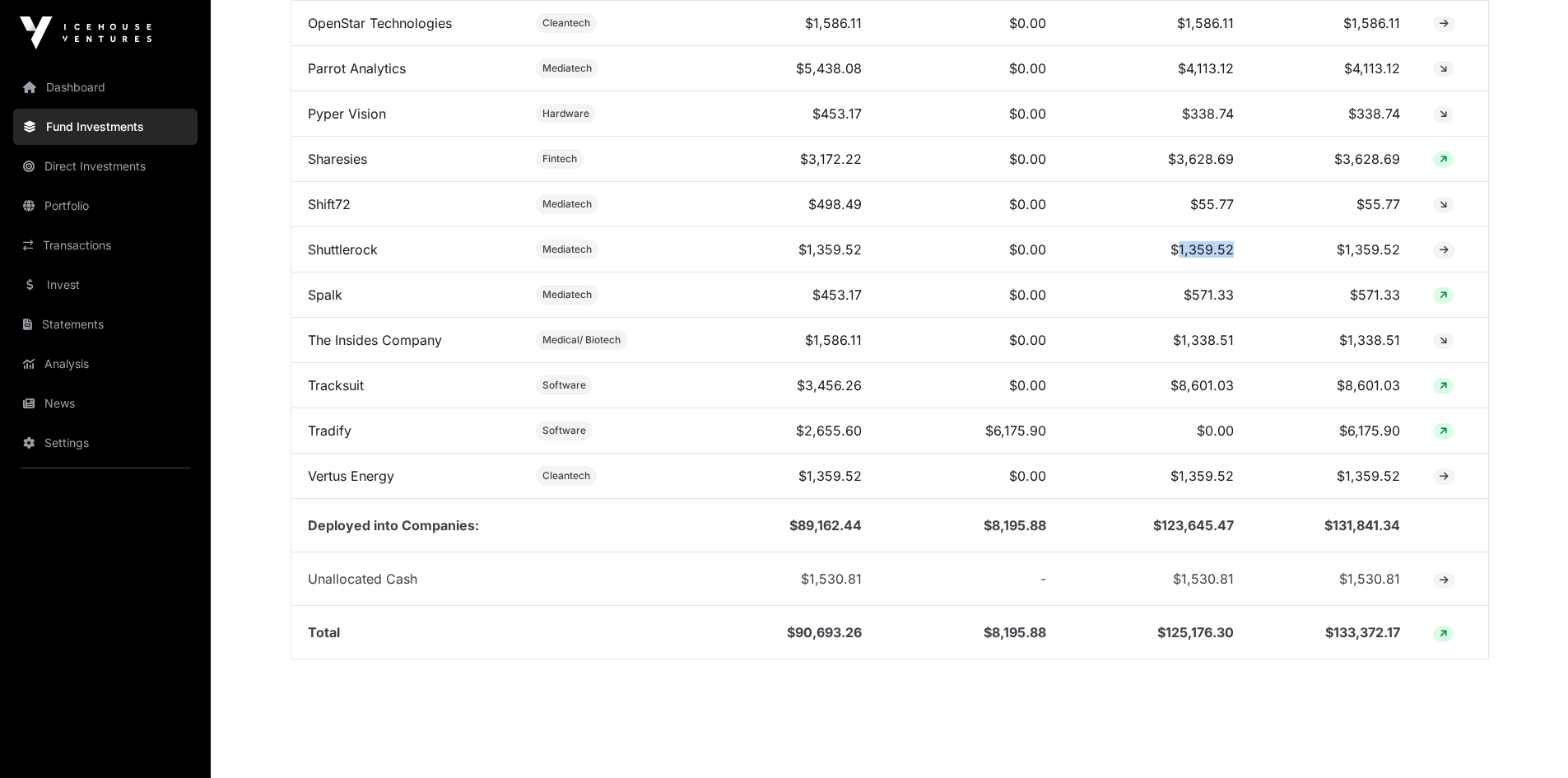
drag, startPoint x: 1184, startPoint y: 261, endPoint x: 1256, endPoint y: 267, distance: 72.2
click at [1256, 267] on tr "Shuttlerock Mediatech $1,359.52 $0.00 $1,359.52 $1,359.52" at bounding box center [890, 250] width 1197 height 46
click at [1223, 308] on td "$571.33" at bounding box center [1157, 295] width 188 height 46
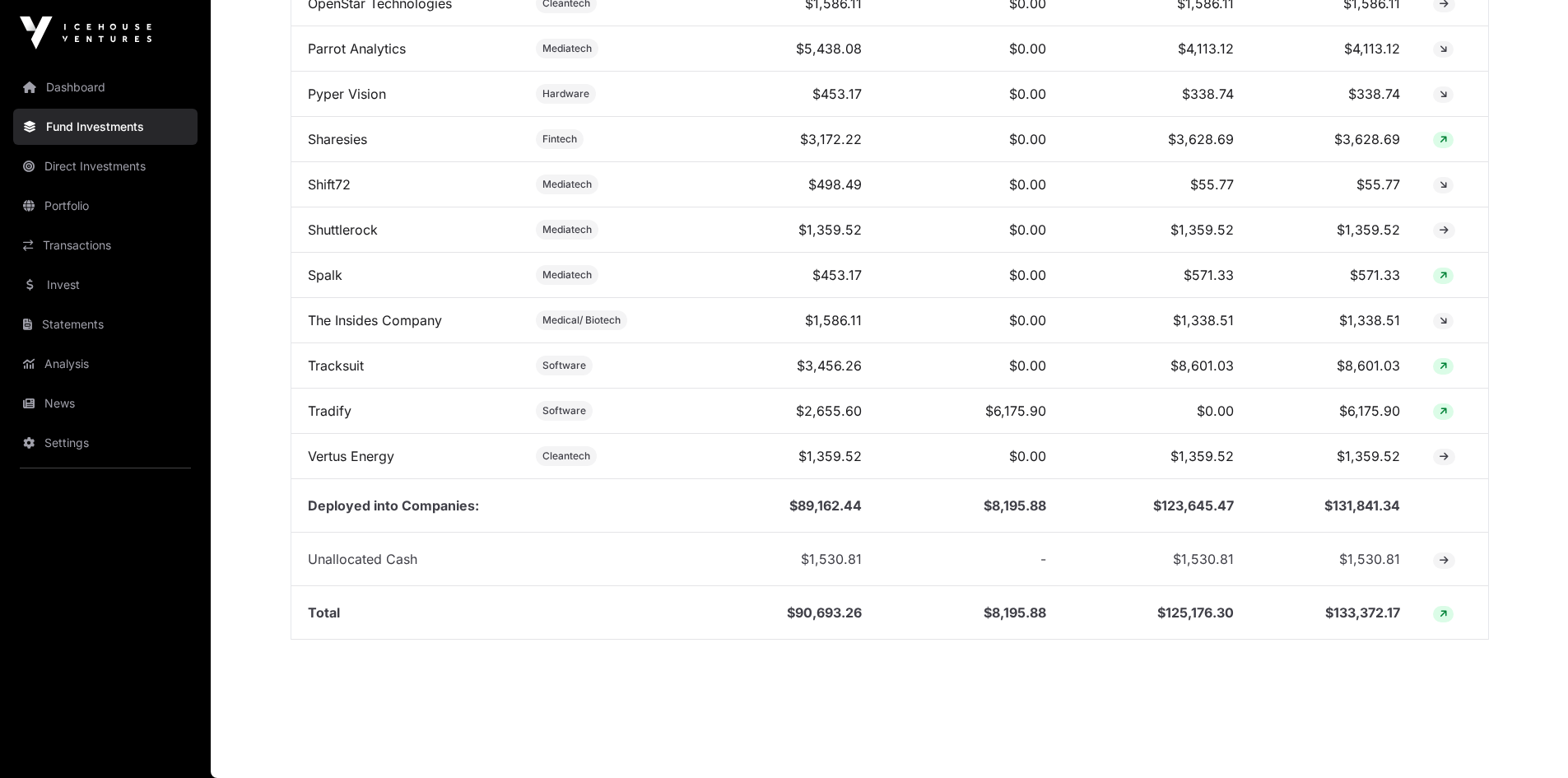
scroll to position [1760, 0]
